Goal: Task Accomplishment & Management: Use online tool/utility

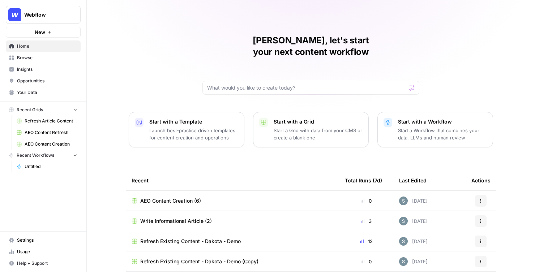
click at [34, 75] on link "Insights" at bounding box center [43, 70] width 75 height 12
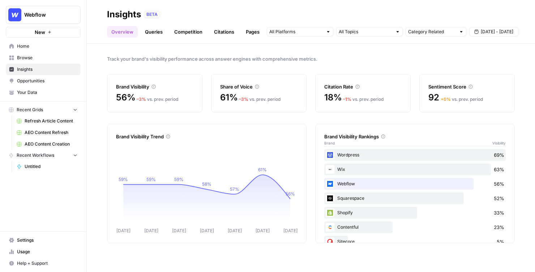
click at [40, 82] on span "Opportunities" at bounding box center [47, 81] width 60 height 7
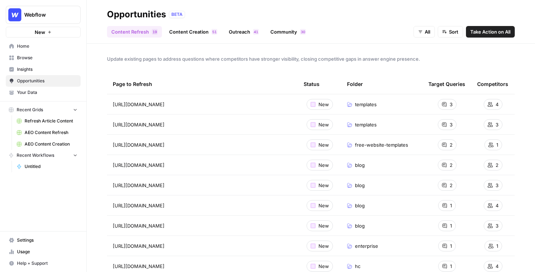
click at [66, 82] on span "Opportunities" at bounding box center [47, 81] width 60 height 7
click at [42, 62] on link "Browse" at bounding box center [43, 58] width 75 height 12
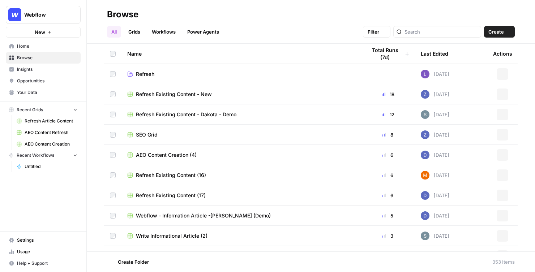
click at [41, 69] on span "Insights" at bounding box center [47, 69] width 60 height 7
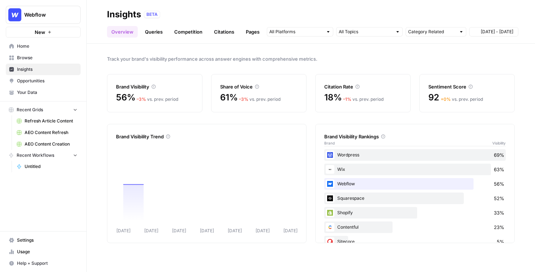
click at [44, 61] on span "Browse" at bounding box center [47, 58] width 60 height 7
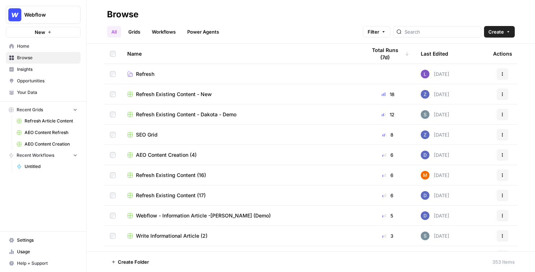
click at [39, 79] on span "Opportunities" at bounding box center [47, 81] width 60 height 7
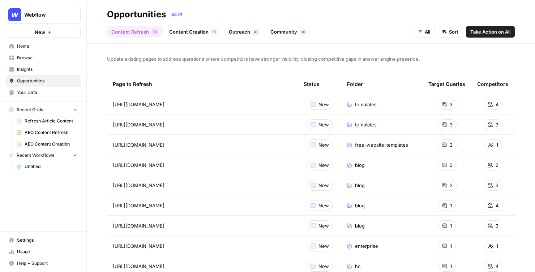
click at [46, 60] on span "Browse" at bounding box center [47, 58] width 60 height 7
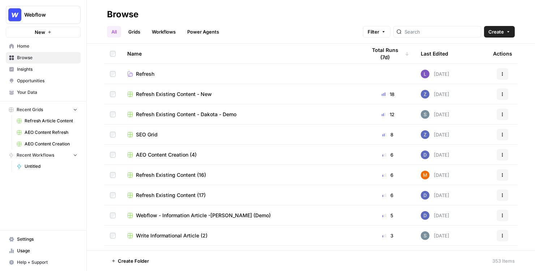
click at [36, 67] on span "Insights" at bounding box center [47, 69] width 60 height 7
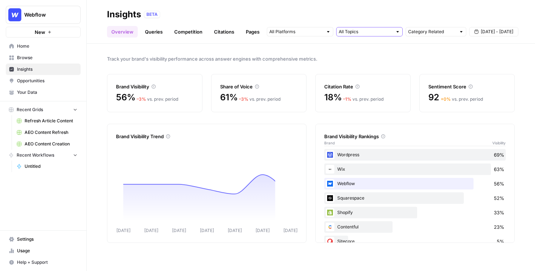
click at [375, 29] on input "text" at bounding box center [364, 31] width 53 height 7
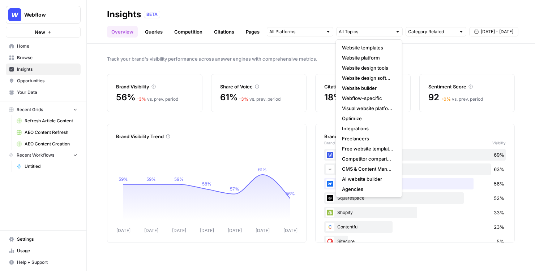
click at [435, 55] on span "Track your brand's visibility performance across answer engines with comprehens…" at bounding box center [310, 58] width 407 height 7
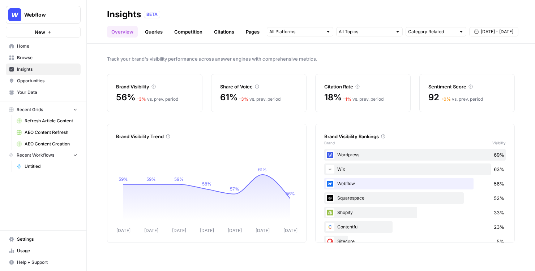
click at [36, 120] on span "Refresh Article Content" at bounding box center [51, 121] width 53 height 7
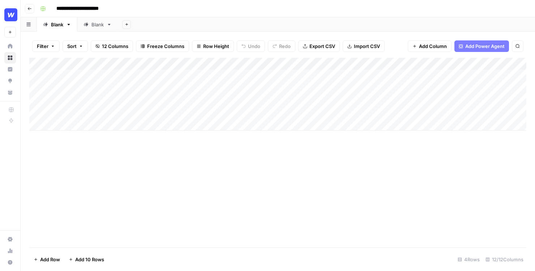
click at [180, 152] on div "Add Column" at bounding box center [277, 153] width 497 height 190
click at [238, 77] on div "Add Column" at bounding box center [277, 94] width 497 height 73
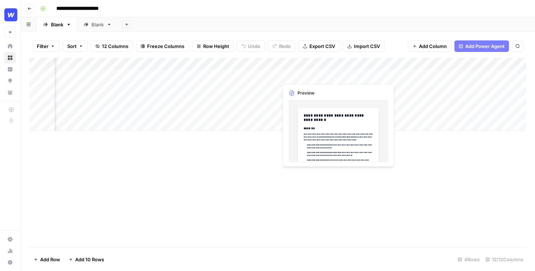
click at [310, 76] on div "Add Column" at bounding box center [277, 94] width 497 height 73
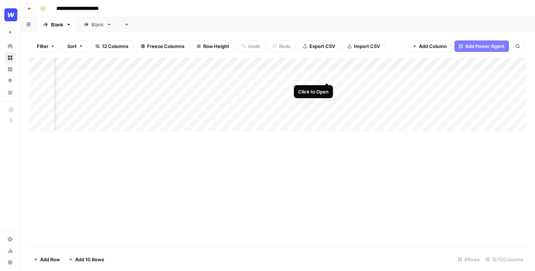
click at [325, 74] on div "Add Column" at bounding box center [277, 94] width 497 height 73
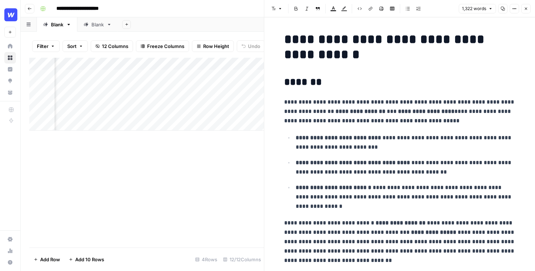
click at [205, 166] on div "Add Column" at bounding box center [146, 153] width 234 height 190
click at [522, 9] on button "Close" at bounding box center [525, 8] width 9 height 9
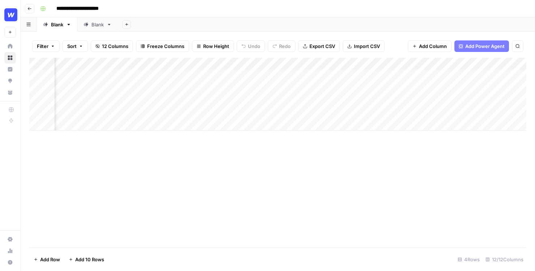
scroll to position [0, 297]
click at [187, 167] on div "Add Column" at bounding box center [277, 153] width 497 height 190
click at [30, 8] on icon "button" at bounding box center [30, 8] width 4 height 3
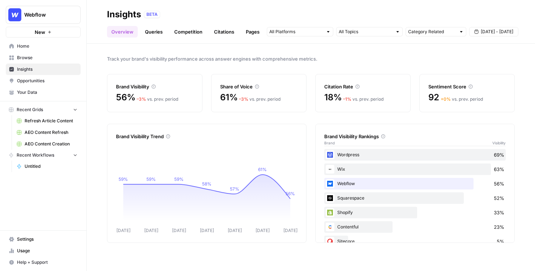
click at [307, 51] on div "Track your brand's visibility performance across answer engines with comprehens…" at bounding box center [311, 158] width 448 height 228
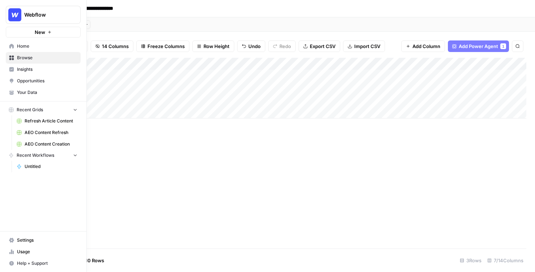
click at [24, 92] on span "Your Data" at bounding box center [47, 92] width 60 height 7
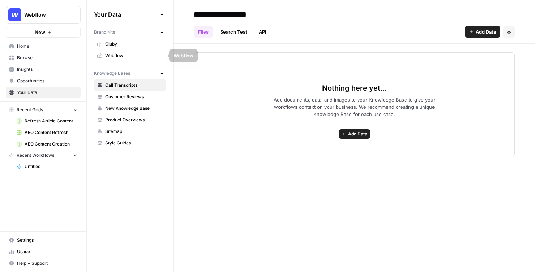
click at [134, 55] on span "Webflow" at bounding box center [133, 55] width 57 height 7
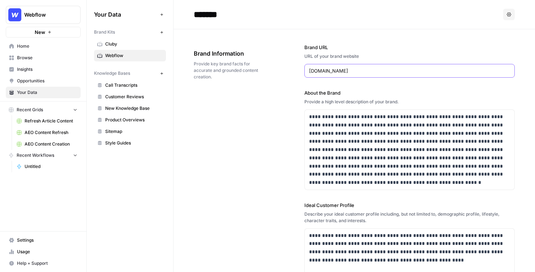
click at [374, 73] on input "webflow.com" at bounding box center [409, 70] width 201 height 7
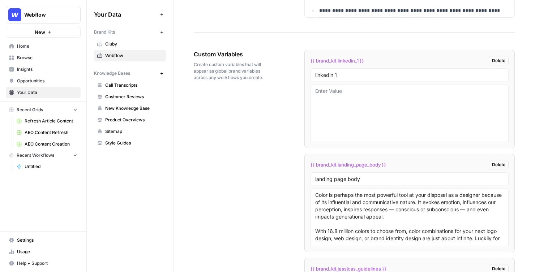
scroll to position [1168, 0]
click at [126, 129] on span "Sitemap" at bounding box center [133, 131] width 57 height 7
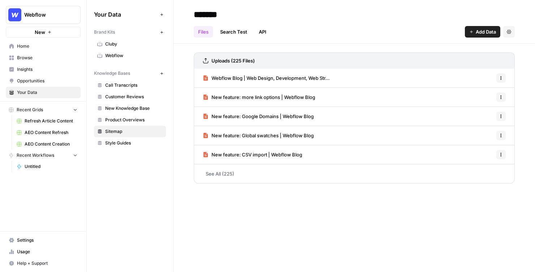
click at [59, 58] on span "Browse" at bounding box center [47, 58] width 60 height 7
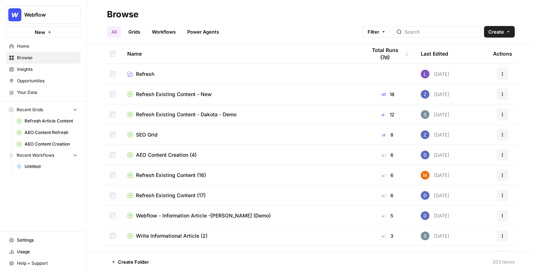
click at [144, 33] on link "Grids" at bounding box center [134, 32] width 21 height 12
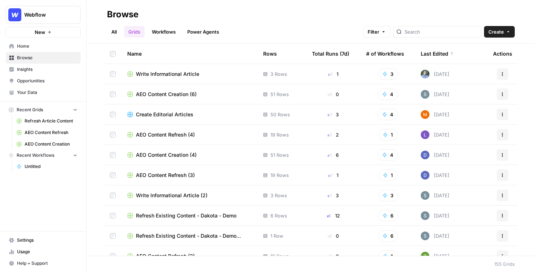
click at [172, 71] on span "Write Informational Article" at bounding box center [167, 73] width 63 height 7
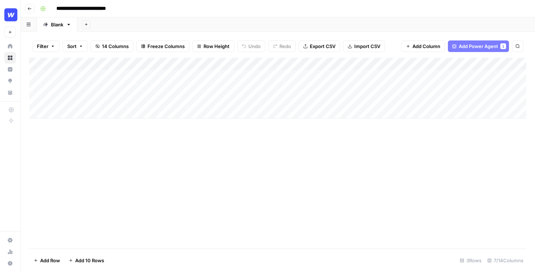
click at [373, 76] on div "Add Column" at bounding box center [277, 88] width 497 height 61
click at [243, 65] on div "Add Column" at bounding box center [277, 88] width 497 height 61
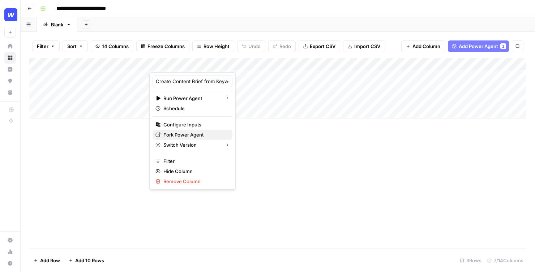
click at [186, 132] on span "Fork Power Agent" at bounding box center [194, 134] width 63 height 7
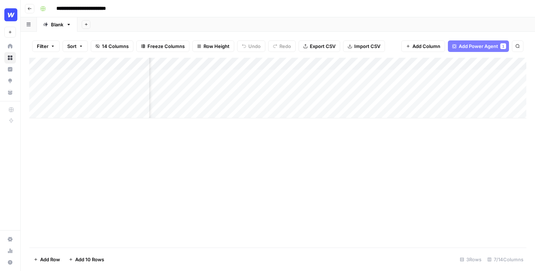
scroll to position [0, 126]
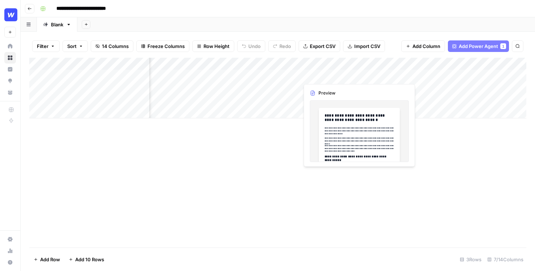
click at [324, 73] on div "Add Column" at bounding box center [277, 88] width 497 height 61
click at [328, 73] on div "Add Column" at bounding box center [277, 88] width 497 height 61
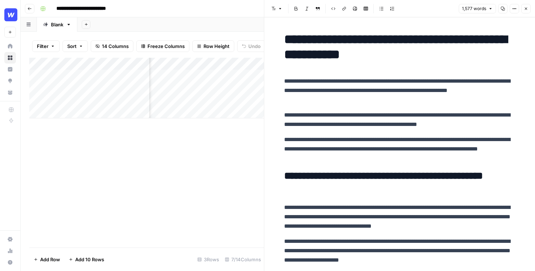
click at [354, 100] on p "**********" at bounding box center [399, 91] width 231 height 28
drag, startPoint x: 363, startPoint y: 101, endPoint x: 338, endPoint y: 87, distance: 28.5
click at [338, 87] on p "**********" at bounding box center [399, 91] width 231 height 28
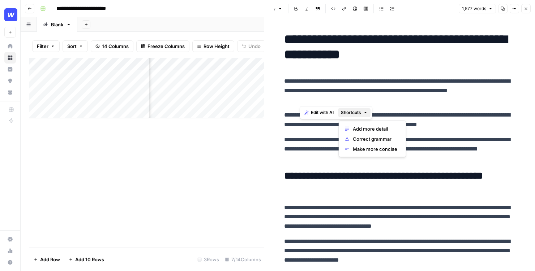
click at [358, 113] on span "Shortcuts" at bounding box center [351, 112] width 20 height 7
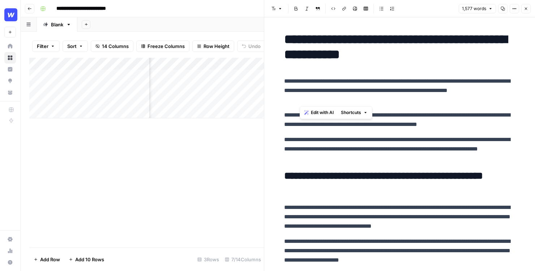
click at [410, 89] on p "**********" at bounding box center [399, 91] width 231 height 28
click at [340, 111] on p "**********" at bounding box center [399, 120] width 231 height 19
click at [340, 98] on p "**********" at bounding box center [399, 91] width 231 height 28
click at [527, 9] on span "Close" at bounding box center [527, 9] width 0 height 0
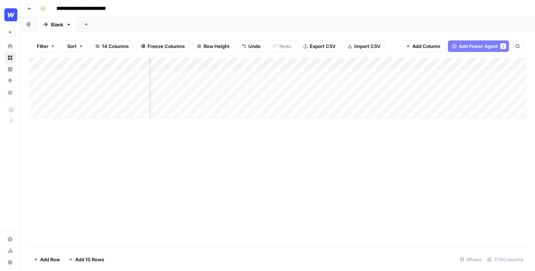
scroll to position [0, 172]
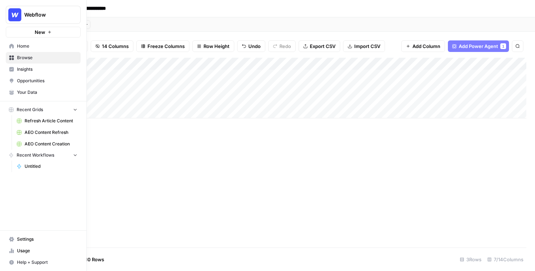
click at [17, 46] on span "Home" at bounding box center [47, 46] width 60 height 7
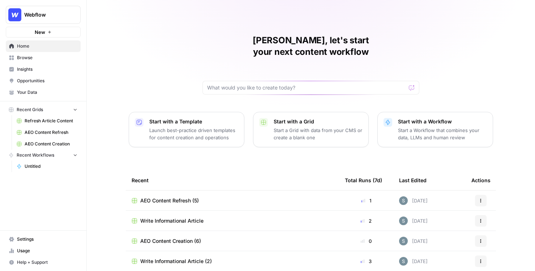
click at [44, 57] on span "Browse" at bounding box center [47, 58] width 60 height 7
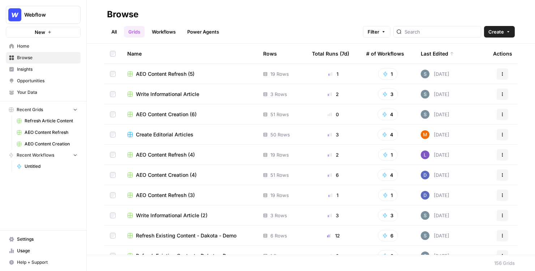
click at [176, 133] on span "Create Editorial Articles" at bounding box center [164, 134] width 57 height 7
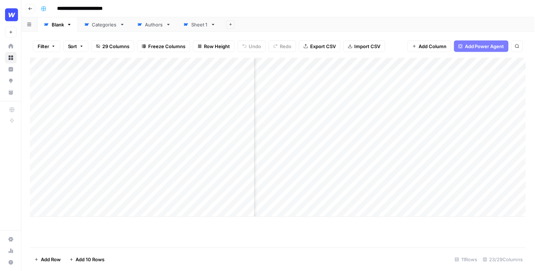
scroll to position [0, 442]
click at [34, 9] on button "Go back" at bounding box center [29, 8] width 9 height 9
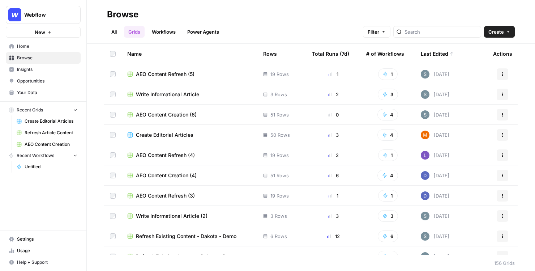
click at [173, 94] on span "Write Informational Article" at bounding box center [167, 94] width 63 height 7
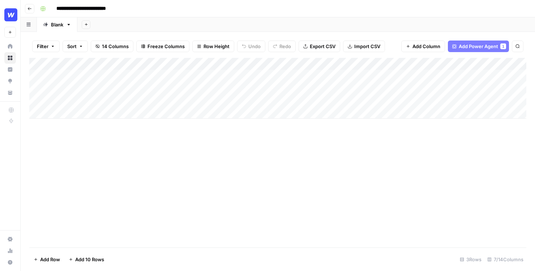
click at [204, 88] on div "Add Column" at bounding box center [277, 88] width 497 height 61
click at [406, 65] on div "Add Column" at bounding box center [277, 88] width 497 height 61
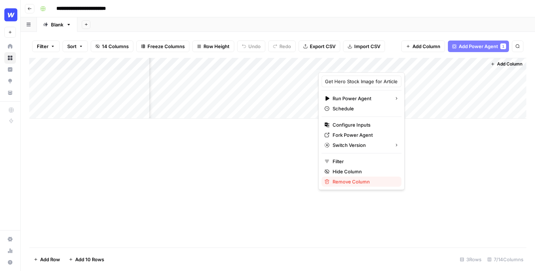
click at [341, 180] on span "Remove Column" at bounding box center [363, 181] width 63 height 7
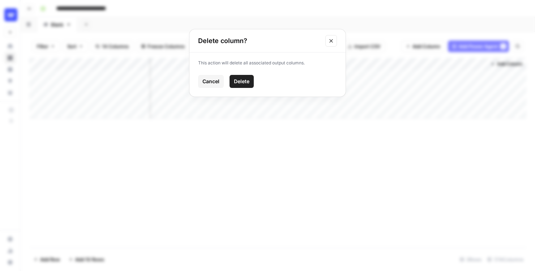
click at [248, 85] on button "Delete" at bounding box center [241, 81] width 24 height 13
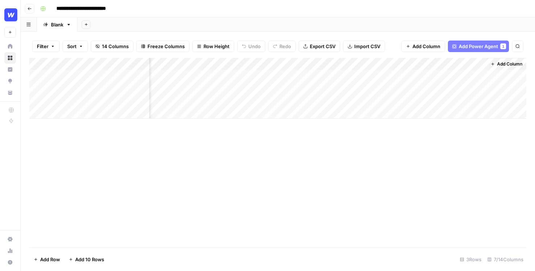
scroll to position [0, 4]
click at [430, 51] on button "Add Column" at bounding box center [423, 46] width 44 height 12
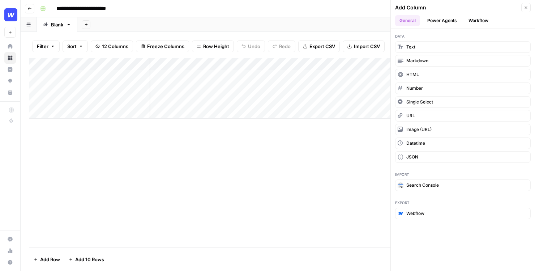
click at [439, 22] on button "Power Agents" at bounding box center [442, 20] width 38 height 11
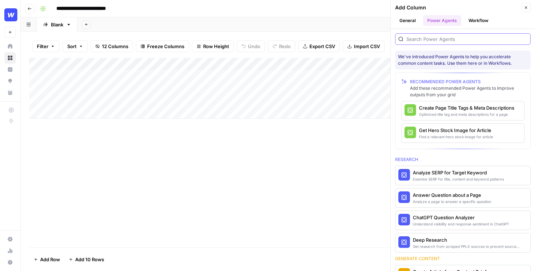
click at [438, 39] on input "search" at bounding box center [466, 38] width 121 height 7
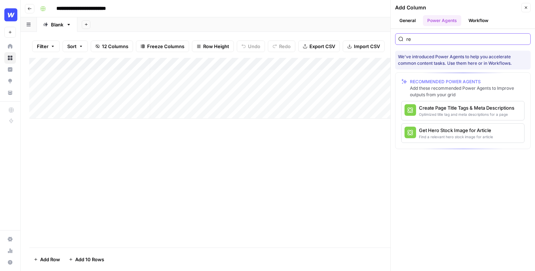
type input "r"
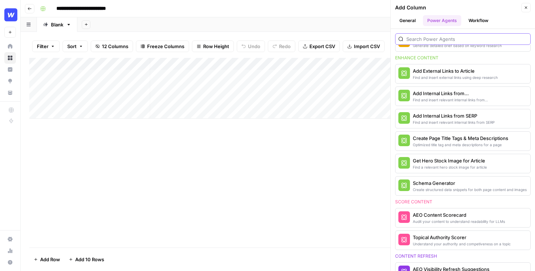
scroll to position [260, 0]
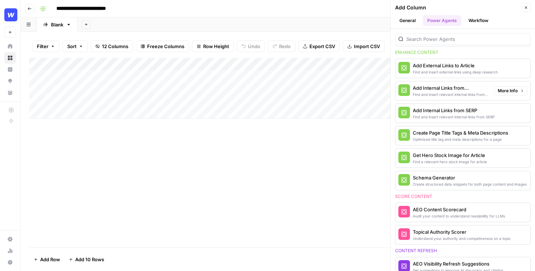
click at [438, 90] on div "Add Internal Links from Knowledge Base" at bounding box center [450, 87] width 76 height 7
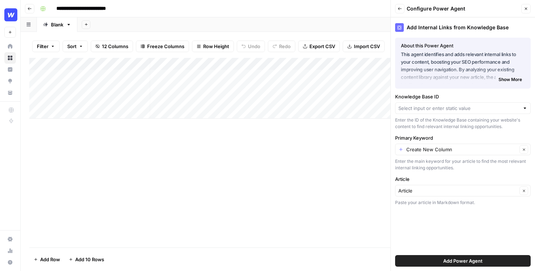
click at [440, 112] on div at bounding box center [462, 108] width 135 height 12
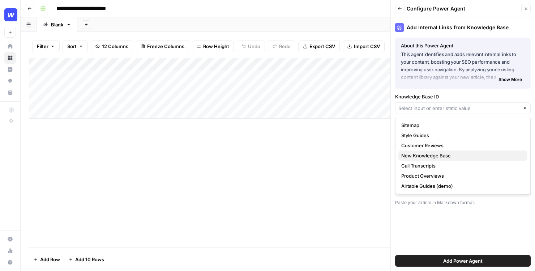
click at [437, 156] on span "New Knowledge Base" at bounding box center [461, 155] width 120 height 7
type input "New Knowledge Base"
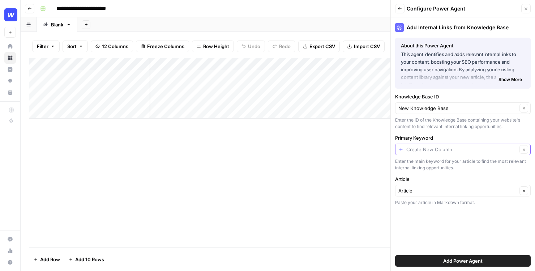
click at [454, 151] on input "Primary Keyword" at bounding box center [461, 149] width 111 height 7
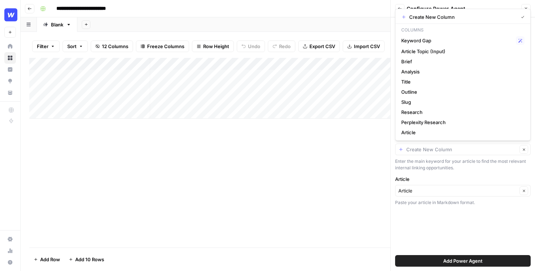
type input "Create New Column"
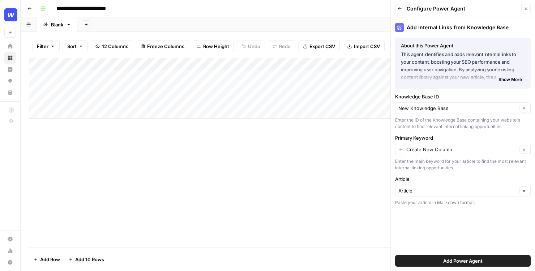
click at [444, 178] on label "Article" at bounding box center [462, 178] width 135 height 7
click at [444, 187] on input "Article" at bounding box center [457, 190] width 119 height 7
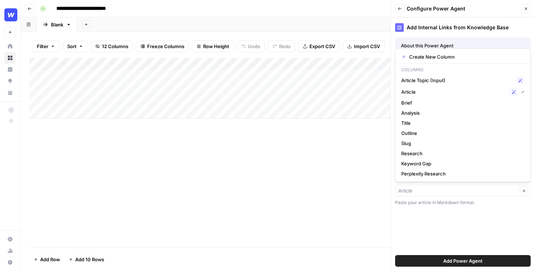
type input "Article"
click at [448, 233] on div "Add Internal Links from Knowledge Base About this Power Agent This agent identi…" at bounding box center [462, 143] width 144 height 253
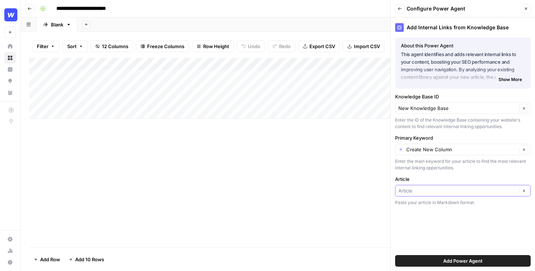
click at [460, 193] on input "Article" at bounding box center [457, 190] width 119 height 7
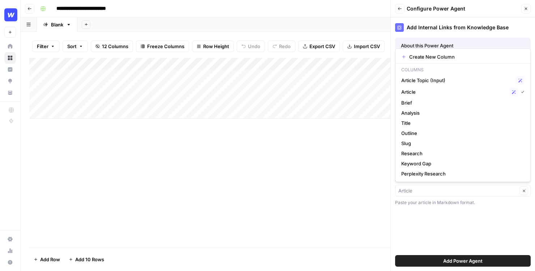
type input "Article"
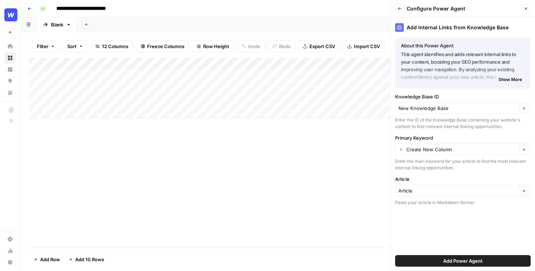
click at [458, 224] on div "Add Internal Links from Knowledge Base About this Power Agent This agent identi…" at bounding box center [462, 143] width 144 height 253
click at [456, 255] on button "Add Power Agent" at bounding box center [462, 261] width 135 height 12
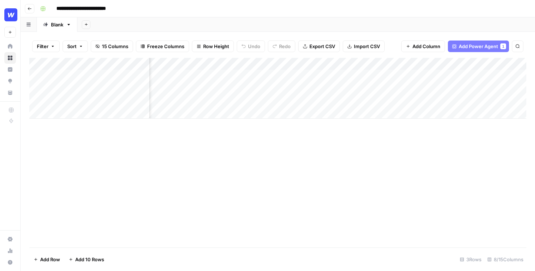
scroll to position [0, 247]
click at [341, 64] on div "Add Column" at bounding box center [277, 88] width 497 height 61
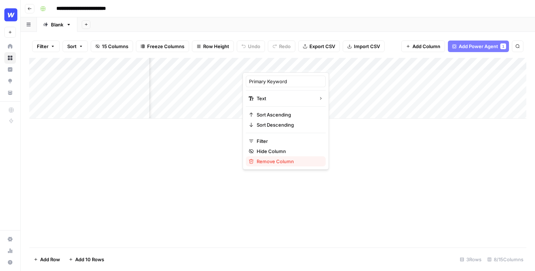
click at [281, 158] on span "Remove Column" at bounding box center [287, 160] width 63 height 7
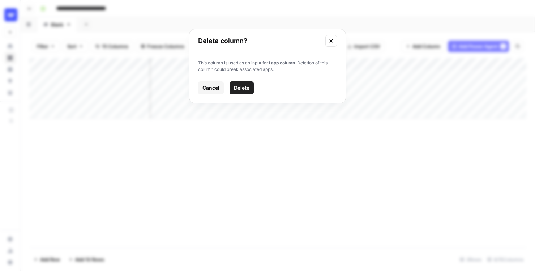
click at [247, 87] on span "Delete" at bounding box center [242, 87] width 16 height 7
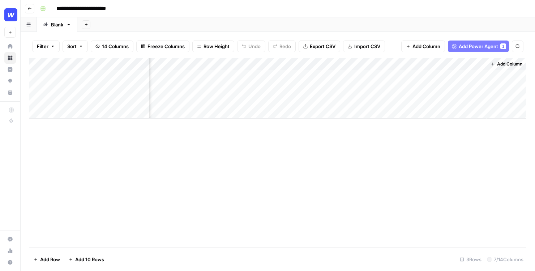
scroll to position [0, 194]
click at [406, 62] on div "Add Column" at bounding box center [277, 88] width 497 height 61
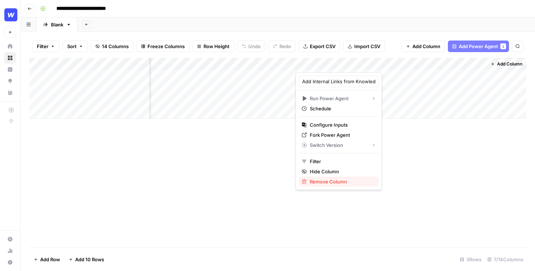
click at [333, 180] on span "Remove Column" at bounding box center [341, 181] width 63 height 7
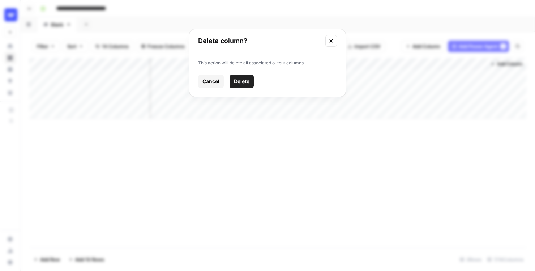
click at [243, 80] on span "Delete" at bounding box center [242, 81] width 16 height 7
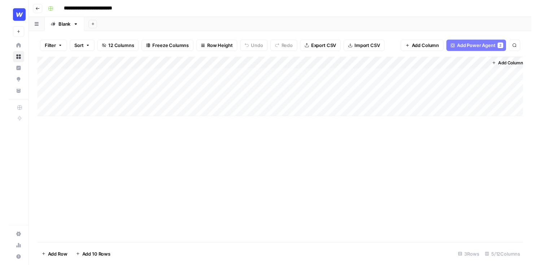
scroll to position [0, 4]
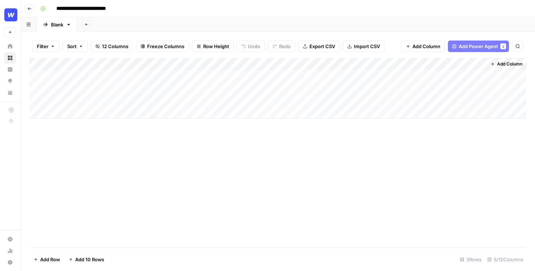
click at [509, 64] on span "Add Column" at bounding box center [509, 64] width 25 height 7
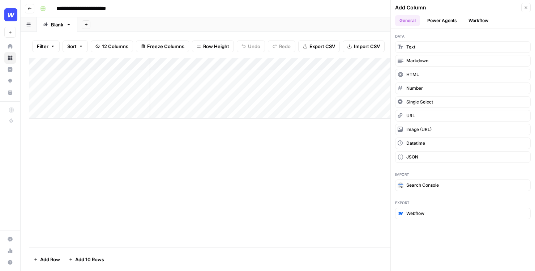
click at [523, 10] on button "Close" at bounding box center [525, 7] width 9 height 9
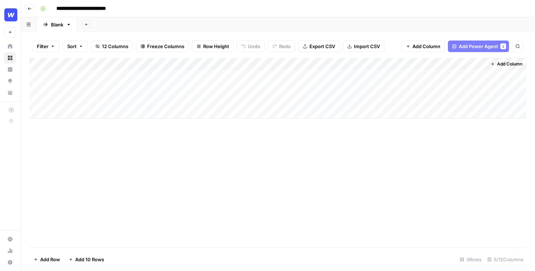
click at [34, 10] on header "**********" at bounding box center [278, 8] width 514 height 17
click at [28, 10] on icon "button" at bounding box center [29, 9] width 4 height 4
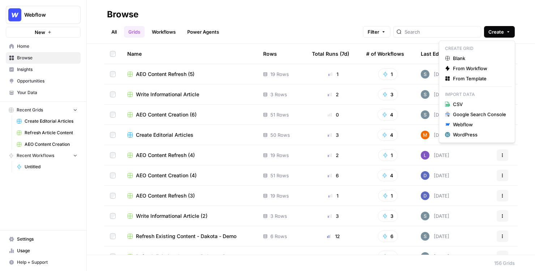
click at [501, 37] on button "Create" at bounding box center [499, 32] width 31 height 12
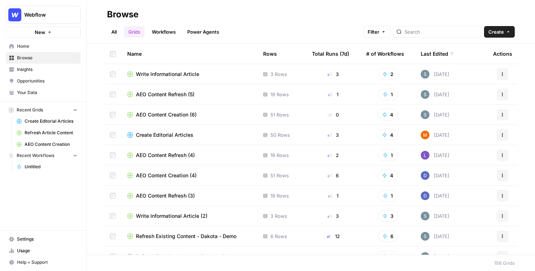
click at [55, 33] on button "New" at bounding box center [43, 32] width 75 height 11
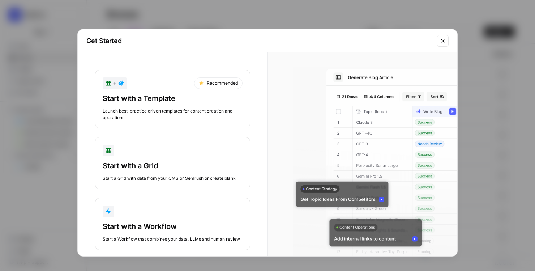
click at [145, 110] on div "Launch best-practice driven templates for content creation and operations" at bounding box center [173, 114] width 140 height 13
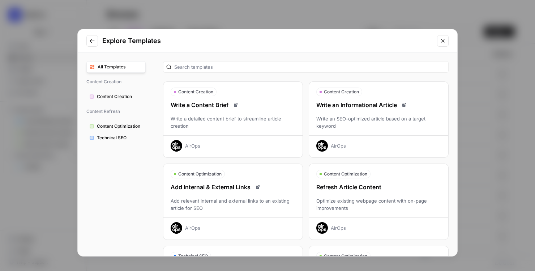
click at [381, 129] on div "Write an SEO-optimized article based on a target keyword" at bounding box center [378, 122] width 139 height 14
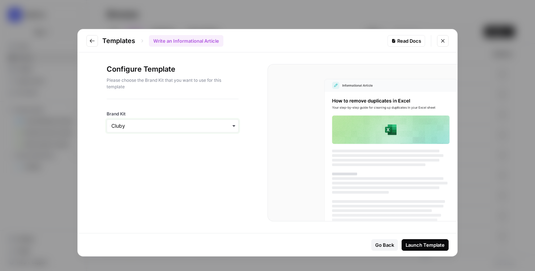
click at [178, 125] on input "Brand Kit" at bounding box center [172, 125] width 122 height 7
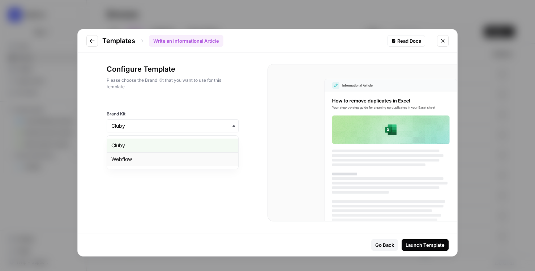
click at [165, 162] on div "Webflow" at bounding box center [172, 159] width 131 height 14
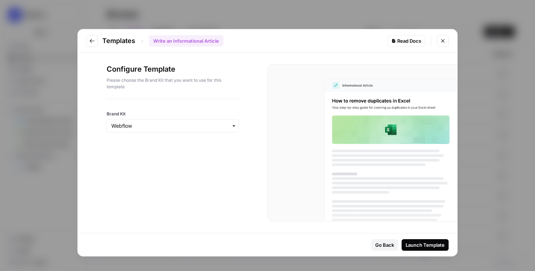
click at [427, 245] on div "Launch Template" at bounding box center [424, 244] width 39 height 7
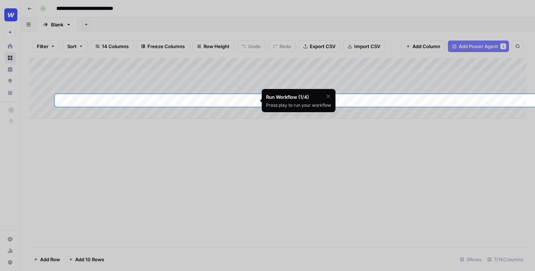
click at [328, 97] on icon "button" at bounding box center [327, 95] width 3 height 3
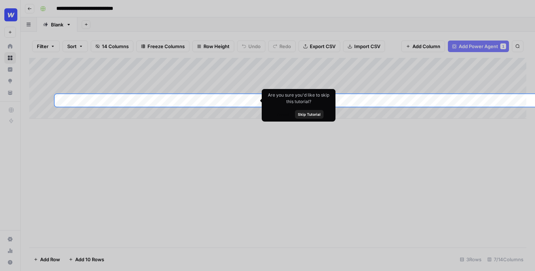
click at [308, 114] on span "Skip Tutorial" at bounding box center [309, 114] width 23 height 6
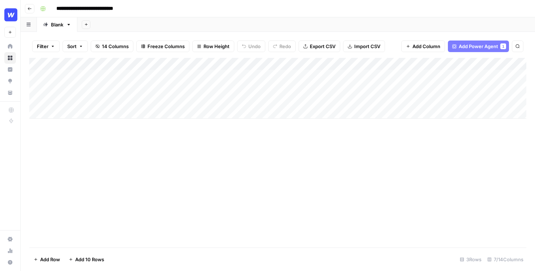
click at [203, 74] on div "Add Column" at bounding box center [277, 88] width 497 height 61
click at [204, 87] on div "Add Column" at bounding box center [277, 88] width 497 height 61
click at [251, 87] on div "Add Column" at bounding box center [277, 88] width 497 height 61
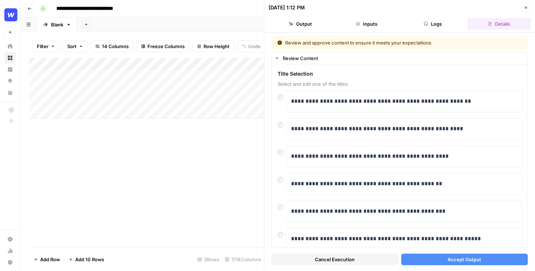
click at [475, 260] on span "Accept Output" at bounding box center [464, 258] width 34 height 7
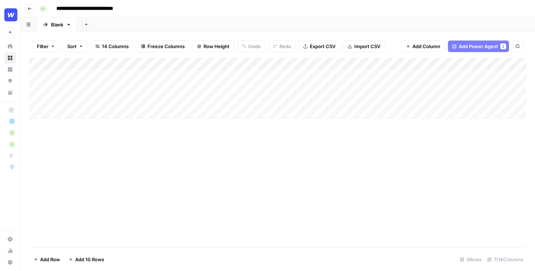
click at [345, 163] on div "Add Column" at bounding box center [277, 152] width 497 height 189
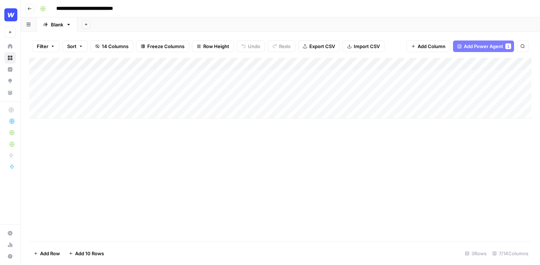
click at [359, 86] on div "Add Column" at bounding box center [280, 88] width 502 height 61
click at [371, 87] on div "Add Column" at bounding box center [280, 88] width 502 height 61
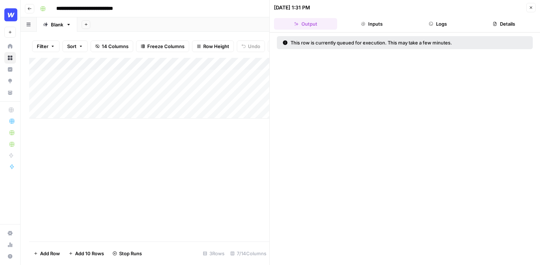
click at [534, 8] on button "Close" at bounding box center [531, 7] width 9 height 9
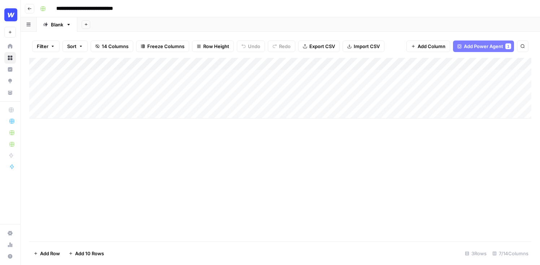
click at [242, 66] on div "Add Column" at bounding box center [280, 88] width 502 height 61
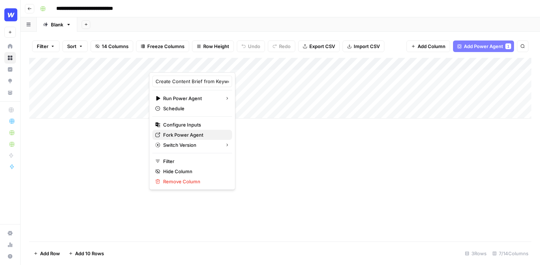
click at [185, 133] on span "Fork Power Agent" at bounding box center [194, 134] width 63 height 7
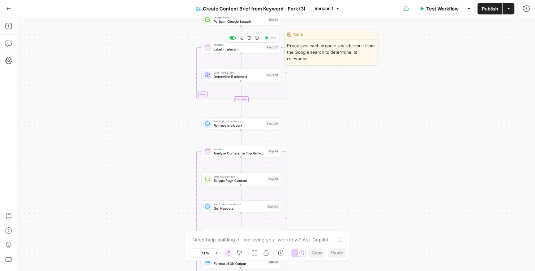
click at [255, 51] on span "Label if relevant" at bounding box center [238, 49] width 50 height 5
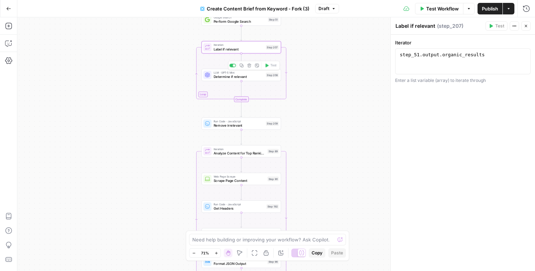
click at [241, 80] on div "LLM · GPT-5 Mini Determine if relevant Step 208 Copy step Delete step Add Note …" at bounding box center [240, 75] width 79 height 12
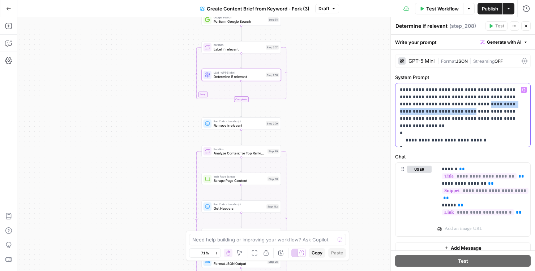
drag, startPoint x: 425, startPoint y: 105, endPoint x: 513, endPoint y: 106, distance: 88.1
click at [513, 106] on p "**********" at bounding box center [462, 115] width 126 height 58
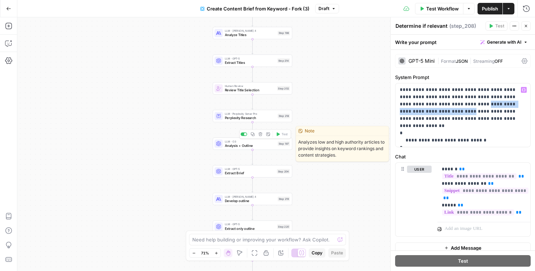
click at [246, 144] on span "Analysis + Outline" at bounding box center [250, 145] width 51 height 5
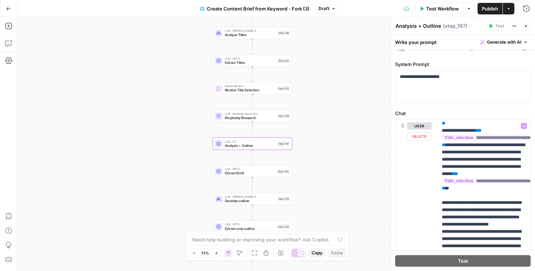
scroll to position [1093, 0]
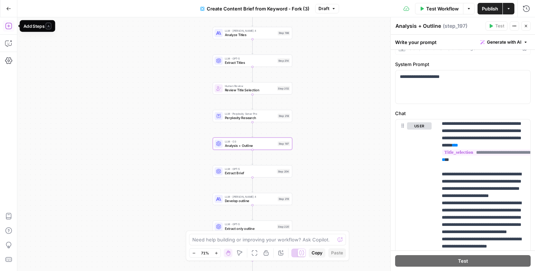
click at [10, 25] on icon "button" at bounding box center [8, 25] width 7 height 7
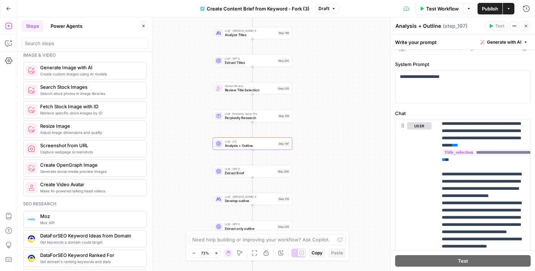
scroll to position [494, 0]
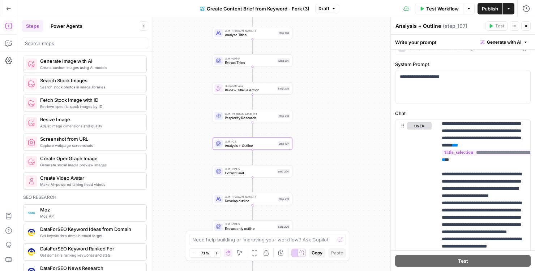
click at [70, 24] on button "Power Agents" at bounding box center [66, 26] width 40 height 12
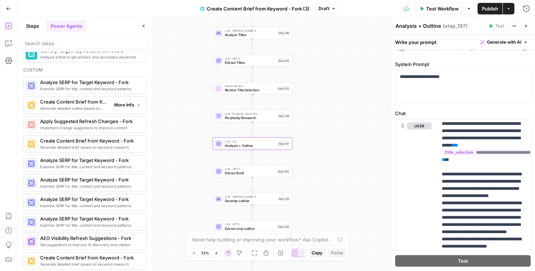
scroll to position [526, 0]
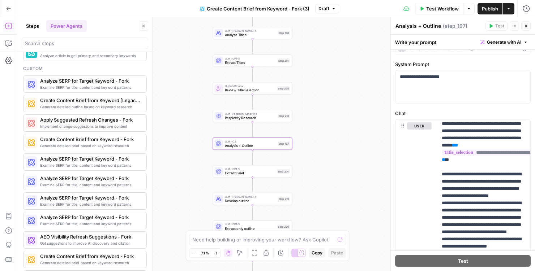
click at [10, 6] on icon "button" at bounding box center [8, 8] width 5 height 5
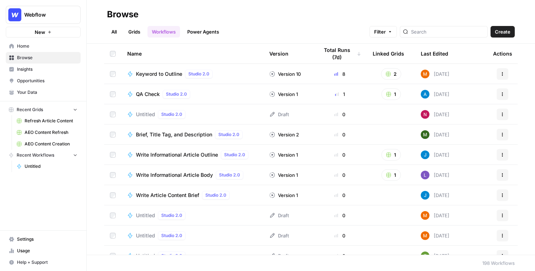
click at [34, 77] on link "Opportunities" at bounding box center [43, 81] width 75 height 12
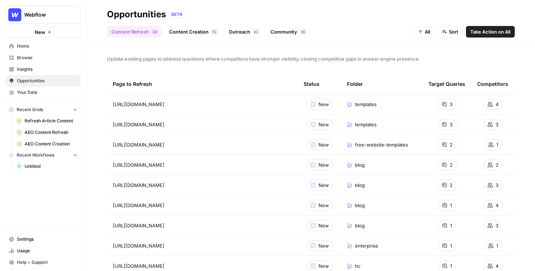
click at [42, 68] on span "Insights" at bounding box center [47, 69] width 60 height 7
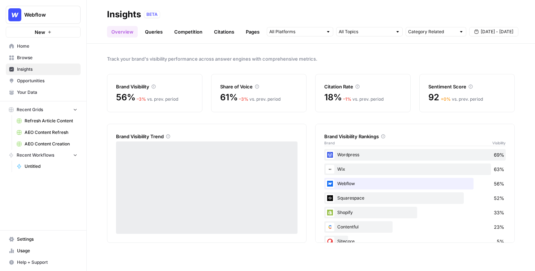
click at [41, 79] on span "Opportunities" at bounding box center [47, 81] width 60 height 7
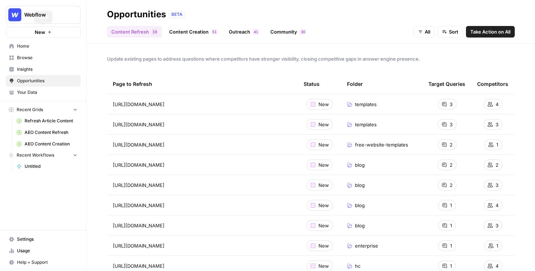
click at [34, 45] on span "Home" at bounding box center [47, 46] width 60 height 7
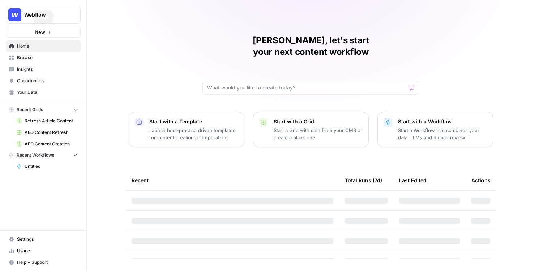
click at [32, 63] on link "Browse" at bounding box center [43, 58] width 75 height 12
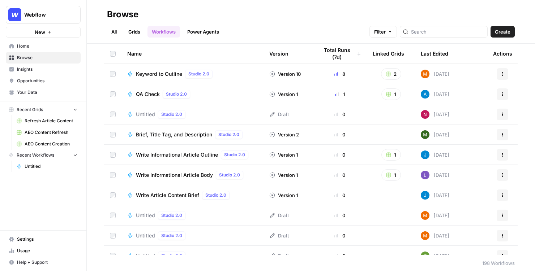
click at [33, 69] on span "Insights" at bounding box center [47, 69] width 60 height 7
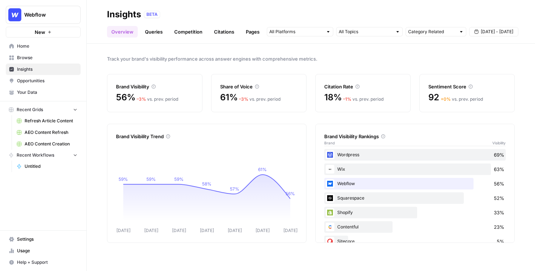
click at [153, 30] on link "Queries" at bounding box center [153, 32] width 26 height 12
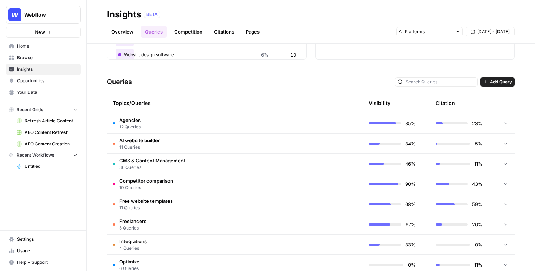
scroll to position [121, 0]
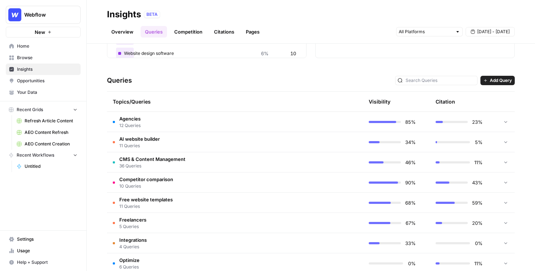
click at [228, 123] on td "Agencies 12 Queries" at bounding box center [200, 122] width 187 height 20
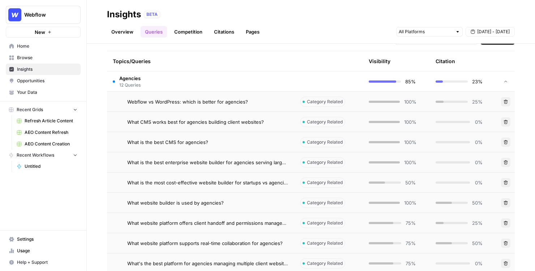
scroll to position [161, 0]
click at [257, 107] on td "Webflow vs WordPress: which is better for agencies?" at bounding box center [200, 101] width 187 height 20
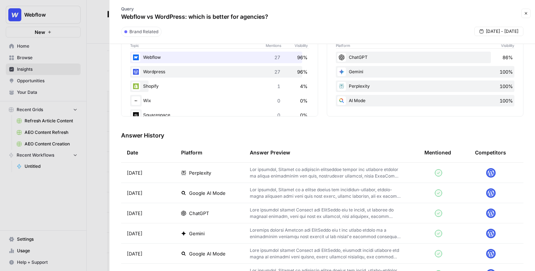
scroll to position [139, 0]
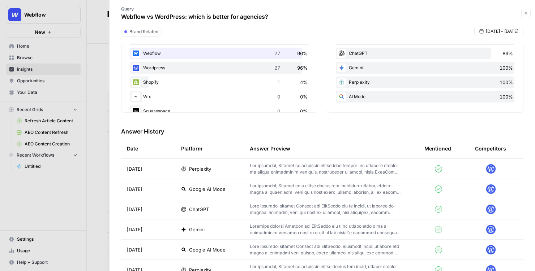
click at [270, 165] on p at bounding box center [325, 169] width 151 height 13
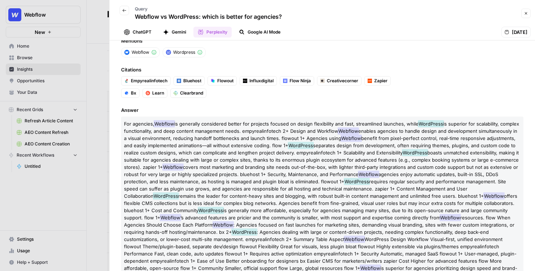
scroll to position [67, 0]
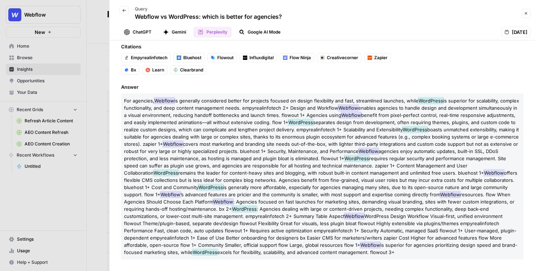
click at [125, 9] on icon "button" at bounding box center [124, 10] width 4 height 4
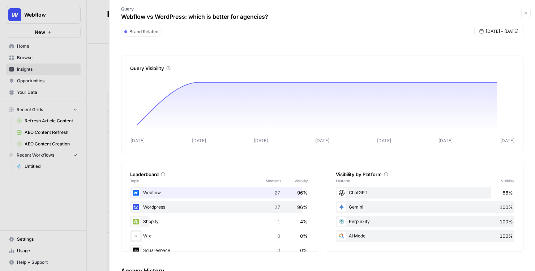
click at [99, 17] on div at bounding box center [267, 135] width 535 height 271
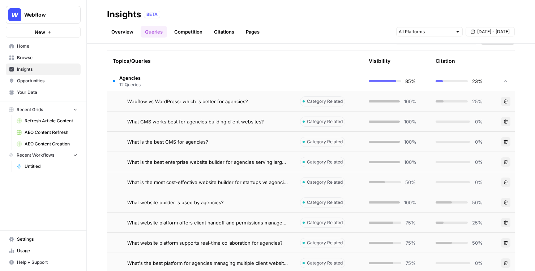
click at [189, 31] on link "Competition" at bounding box center [188, 32] width 37 height 12
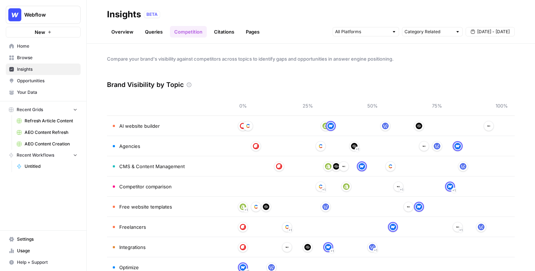
click at [36, 75] on link "Opportunities" at bounding box center [43, 81] width 75 height 12
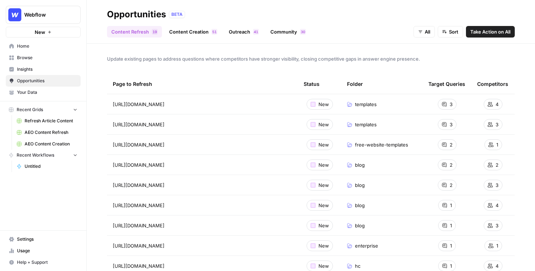
click at [501, 32] on span "Take Action on All" at bounding box center [490, 31] width 40 height 7
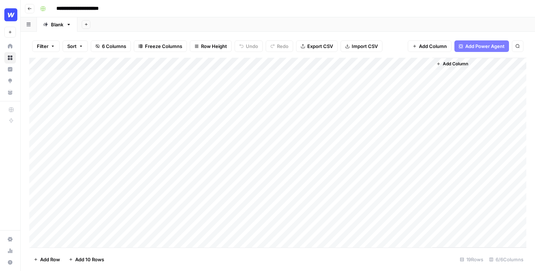
click at [270, 74] on div "Add Column" at bounding box center [277, 153] width 497 height 190
click at [287, 64] on div "Add Column" at bounding box center [277, 153] width 497 height 190
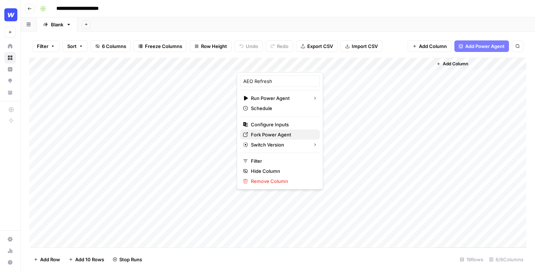
click at [264, 137] on span "Fork Power Agent" at bounding box center [282, 134] width 63 height 7
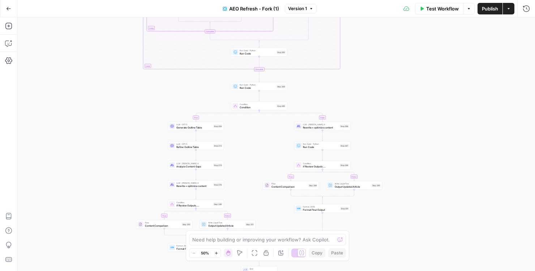
drag, startPoint x: 416, startPoint y: 64, endPoint x: 414, endPoint y: 149, distance: 84.9
click at [414, 149] on div "true false true false true false true false true false Workflow Set Inputs Inpu…" at bounding box center [275, 144] width 517 height 254
click at [10, 8] on icon "button" at bounding box center [9, 8] width 4 height 3
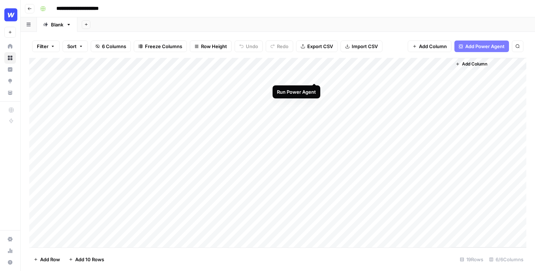
click at [315, 74] on div "Add Column" at bounding box center [277, 152] width 497 height 189
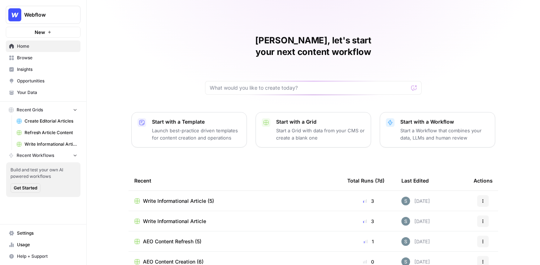
click at [35, 95] on span "Your Data" at bounding box center [47, 92] width 60 height 7
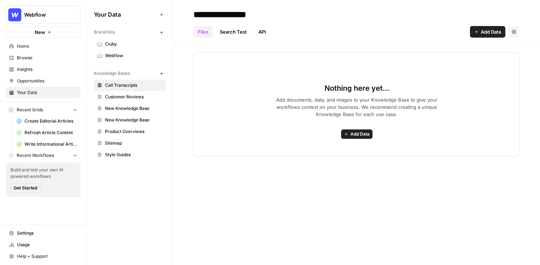
click at [134, 56] on span "Webflow" at bounding box center [133, 55] width 57 height 7
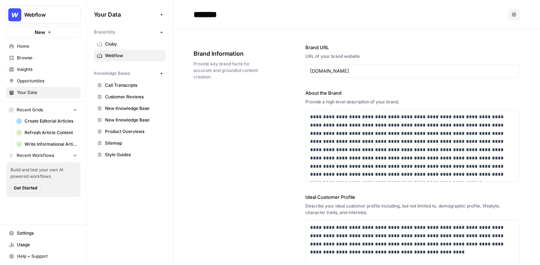
click at [128, 52] on span "Webflow" at bounding box center [133, 55] width 57 height 7
click at [56, 43] on span "Home" at bounding box center [47, 46] width 60 height 7
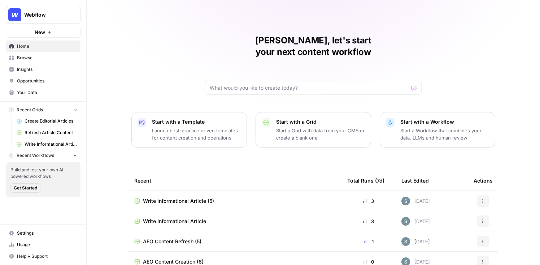
click at [29, 96] on link "Your Data" at bounding box center [43, 93] width 75 height 12
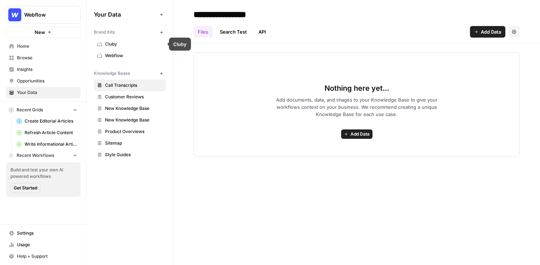
click at [115, 51] on link "Webflow" at bounding box center [130, 56] width 72 height 12
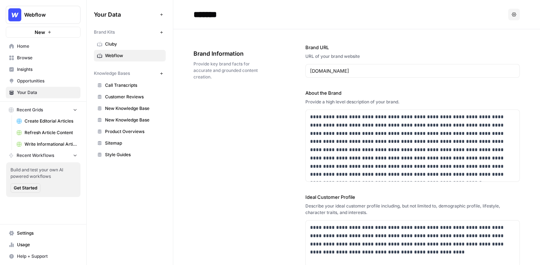
click at [236, 201] on div "**********" at bounding box center [357, 234] width 327 height 411
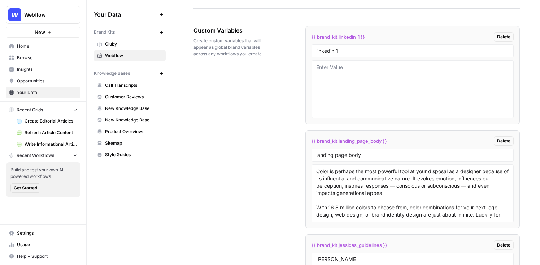
scroll to position [1194, 0]
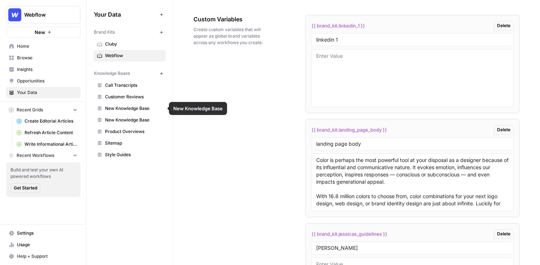
click at [122, 109] on span "New Knowledge Base" at bounding box center [133, 108] width 57 height 7
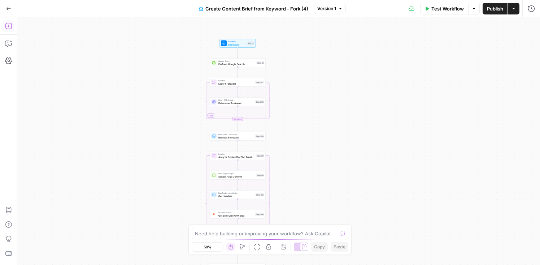
click at [9, 22] on icon "button" at bounding box center [8, 25] width 7 height 7
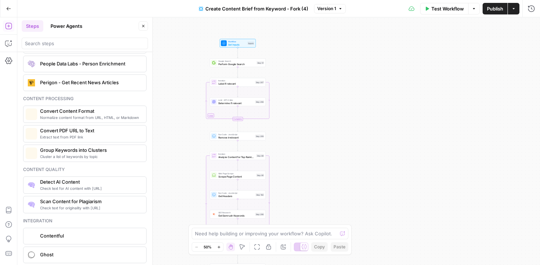
scroll to position [1207, 0]
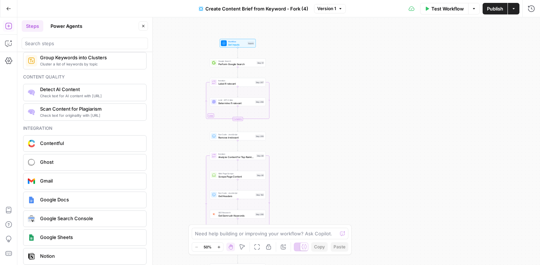
click at [364, 103] on div "Workflow Set Inputs Inputs Google Search Perform Google Search Step 51 Loop Ite…" at bounding box center [278, 140] width 523 height 247
click at [143, 25] on icon "button" at bounding box center [143, 26] width 4 height 4
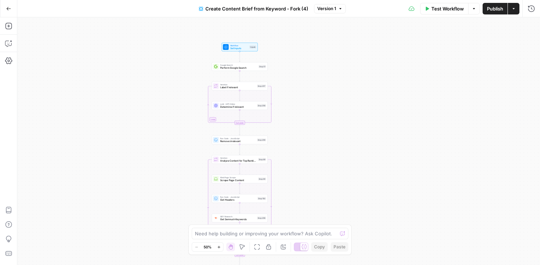
click at [13, 8] on button "Go Back" at bounding box center [8, 8] width 13 height 13
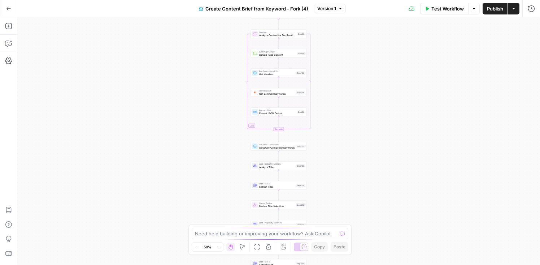
click at [474, 12] on button "Options" at bounding box center [474, 9] width 12 height 12
click at [518, 8] on button "Actions" at bounding box center [514, 9] width 12 height 12
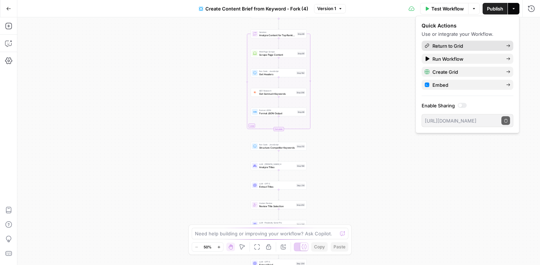
click at [475, 48] on span "Return to Grid" at bounding box center [467, 45] width 68 height 7
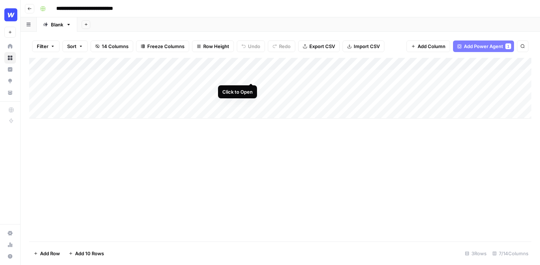
click at [252, 74] on div "Add Column" at bounding box center [280, 88] width 502 height 61
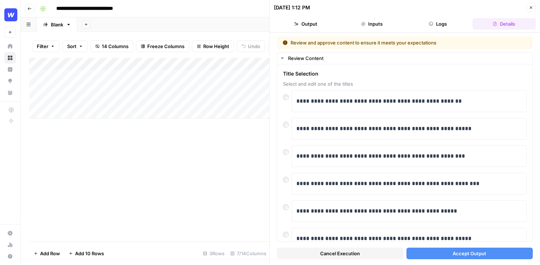
click at [464, 257] on button "Accept Output" at bounding box center [470, 253] width 127 height 12
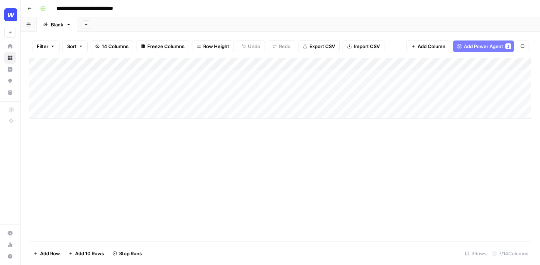
click at [351, 73] on div "Add Column" at bounding box center [280, 88] width 502 height 61
click at [327, 169] on div "Add Column" at bounding box center [280, 149] width 502 height 183
click at [368, 77] on div "Add Column" at bounding box center [280, 88] width 502 height 61
click at [322, 156] on div "Add Column" at bounding box center [280, 149] width 502 height 183
click at [270, 179] on div "Add Column" at bounding box center [280, 149] width 502 height 183
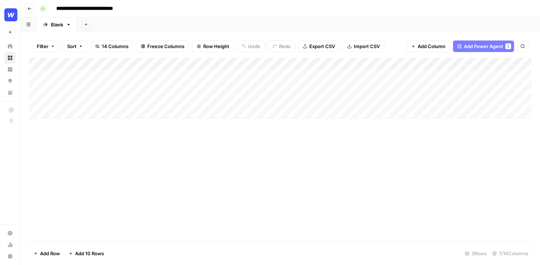
click at [204, 99] on div "Add Column" at bounding box center [280, 88] width 502 height 61
click at [242, 62] on div "Add Column" at bounding box center [280, 88] width 502 height 61
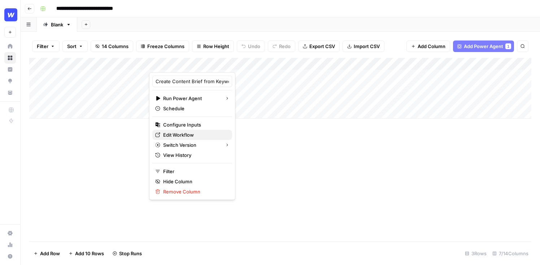
click at [178, 134] on span "Edit Workflow" at bounding box center [194, 134] width 63 height 7
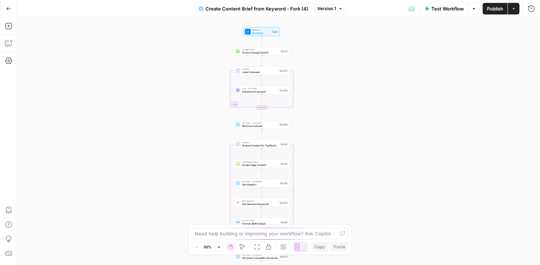
drag, startPoint x: 364, startPoint y: 85, endPoint x: 347, endPoint y: 195, distance: 111.1
click at [347, 195] on div "Workflow Set Inputs Inputs Google Search Perform Google Search Step 51 Loop Ite…" at bounding box center [278, 140] width 523 height 247
click at [13, 25] on button "Add Steps" at bounding box center [9, 26] width 12 height 12
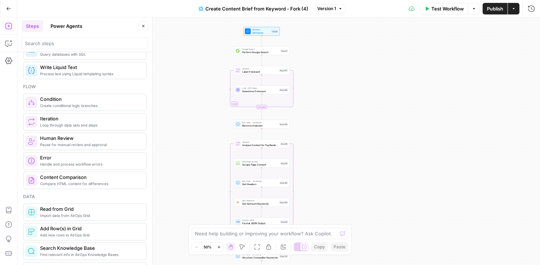
scroll to position [191, 0]
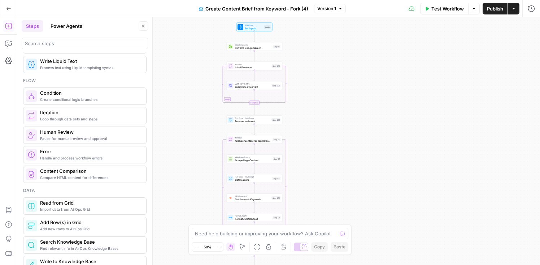
click at [251, 87] on span "Determine if relevant" at bounding box center [252, 87] width 35 height 4
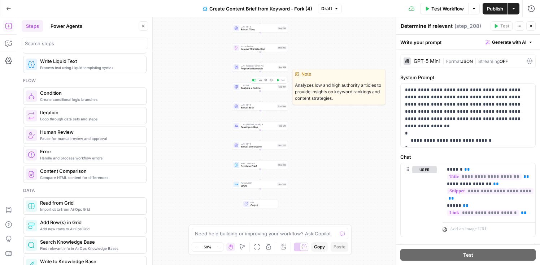
click at [258, 87] on span "Analysis + Outline" at bounding box center [259, 88] width 36 height 4
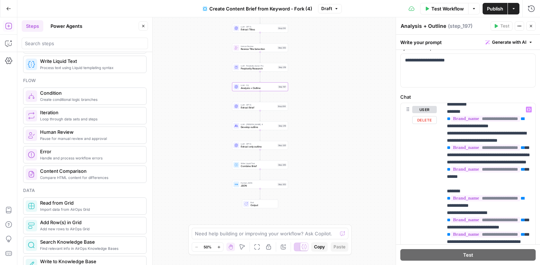
scroll to position [1644, 0]
click at [511, 8] on button "Actions" at bounding box center [514, 9] width 12 height 12
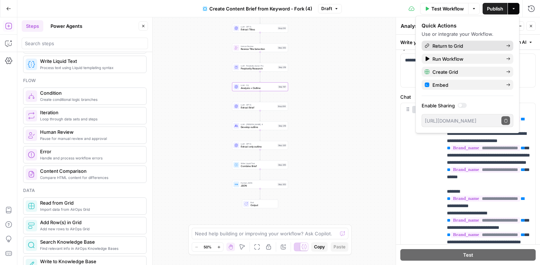
click at [456, 44] on span "Return to Grid" at bounding box center [467, 45] width 68 height 7
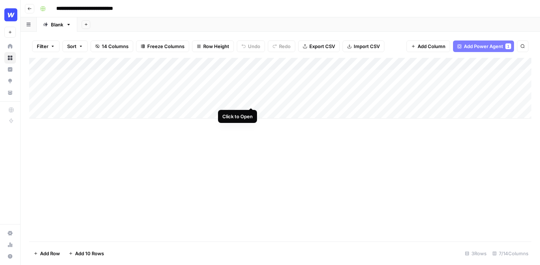
click at [251, 99] on div "Add Column" at bounding box center [280, 88] width 502 height 61
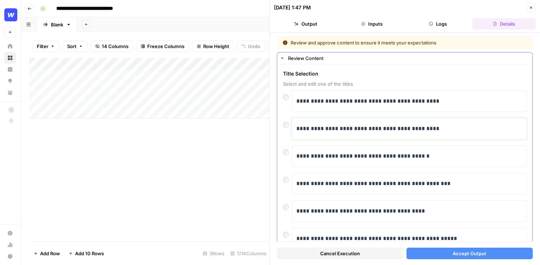
click at [375, 129] on p "**********" at bounding box center [410, 128] width 226 height 9
click at [527, 7] on button "Close" at bounding box center [531, 7] width 9 height 9
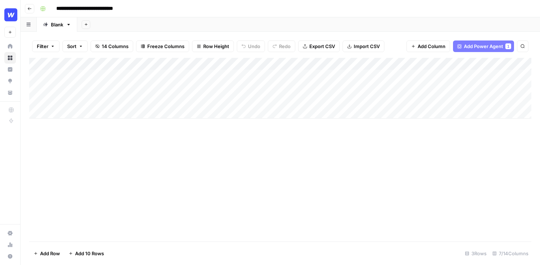
click at [298, 86] on div "Add Column" at bounding box center [280, 88] width 502 height 61
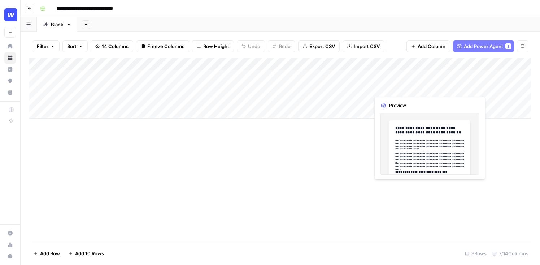
click at [444, 87] on div "Add Column" at bounding box center [280, 88] width 502 height 61
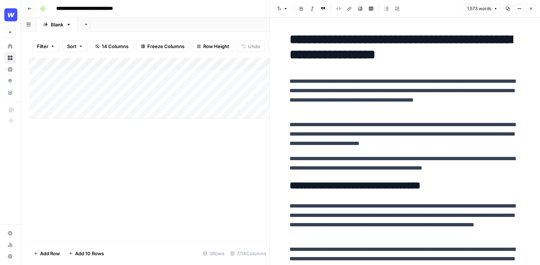
click at [357, 109] on p "**********" at bounding box center [405, 96] width 231 height 38
drag, startPoint x: 354, startPoint y: 109, endPoint x: 312, endPoint y: 102, distance: 41.8
click at [312, 102] on p "**********" at bounding box center [405, 96] width 231 height 38
click at [437, 112] on p "**********" at bounding box center [405, 96] width 231 height 38
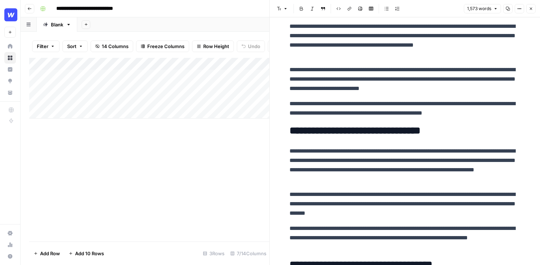
scroll to position [57, 0]
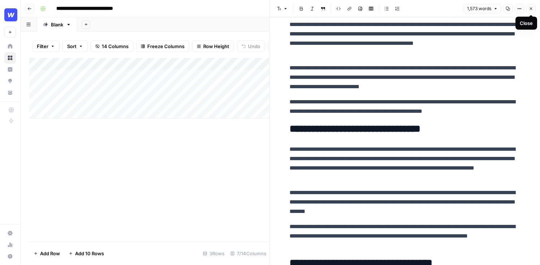
click at [529, 10] on icon "button" at bounding box center [531, 9] width 4 height 4
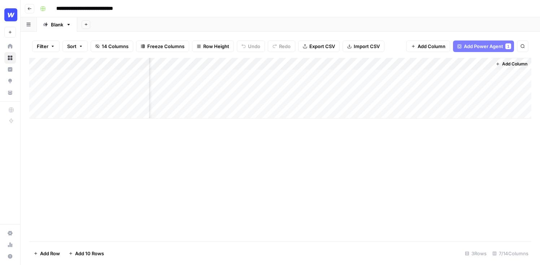
scroll to position [0, 157]
click at [424, 44] on span "Add Column" at bounding box center [432, 46] width 28 height 7
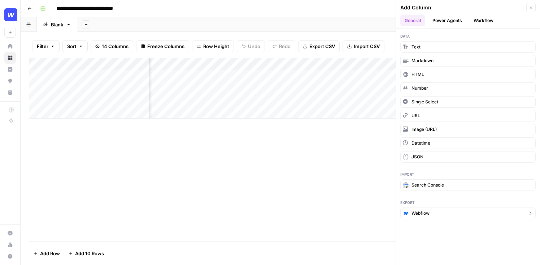
click at [428, 211] on span "Webflow" at bounding box center [421, 213] width 18 height 7
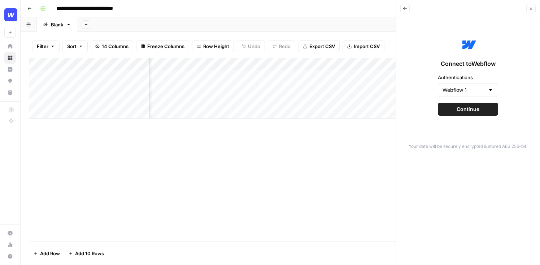
click at [460, 112] on span "Continue" at bounding box center [468, 108] width 23 height 7
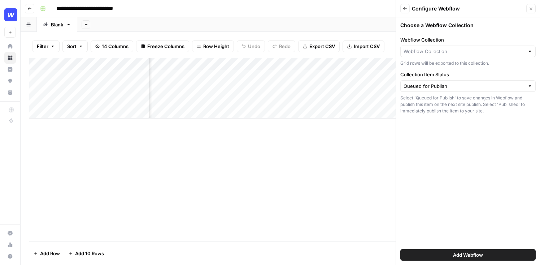
click at [458, 253] on span "Add Webflow" at bounding box center [468, 254] width 30 height 7
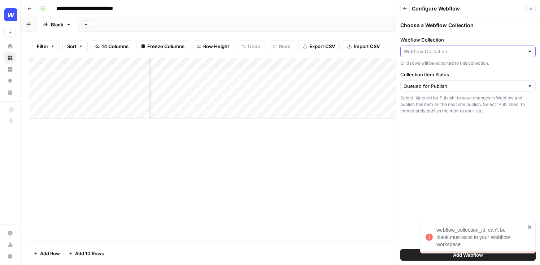
click at [482, 49] on input "Webflow Collection" at bounding box center [464, 51] width 121 height 7
click at [462, 208] on div "Choose a Webflow Collection Webflow Collection Grid rows will be exported to th…" at bounding box center [468, 140] width 144 height 247
click at [531, 10] on icon "button" at bounding box center [531, 9] width 4 height 4
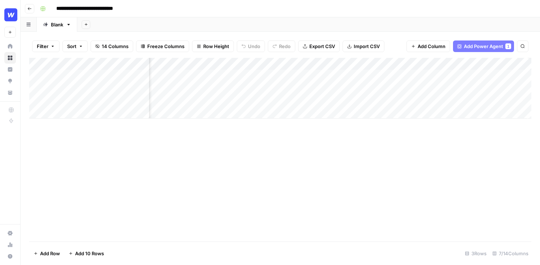
scroll to position [0, 128]
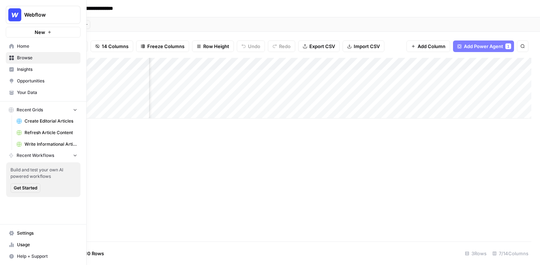
click at [28, 70] on span "Insights" at bounding box center [47, 69] width 60 height 7
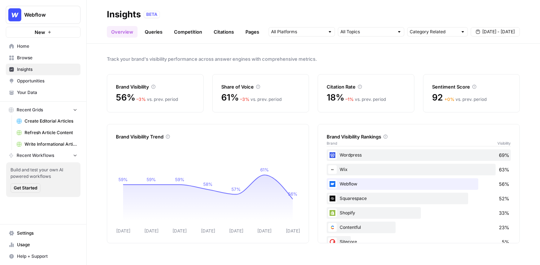
click at [153, 31] on link "Queries" at bounding box center [153, 32] width 26 height 12
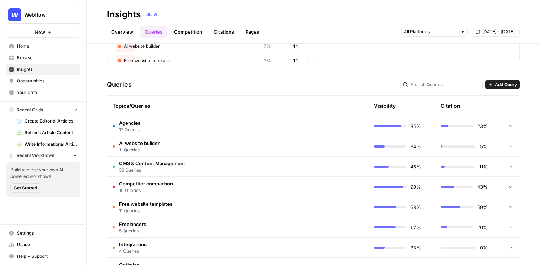
scroll to position [114, 0]
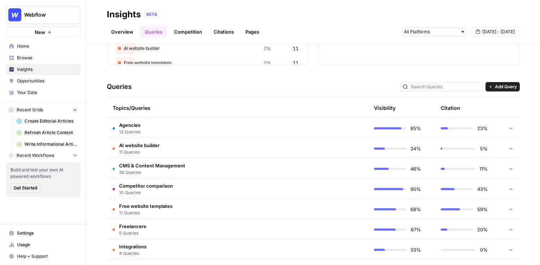
click at [195, 132] on td "Agencies 12 Queries" at bounding box center [203, 128] width 193 height 20
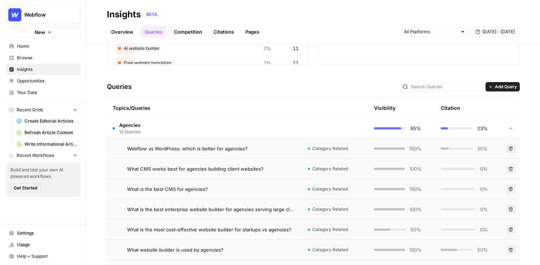
click at [242, 149] on span "Webflow vs WordPress: which is better for agencies?" at bounding box center [187, 148] width 121 height 7
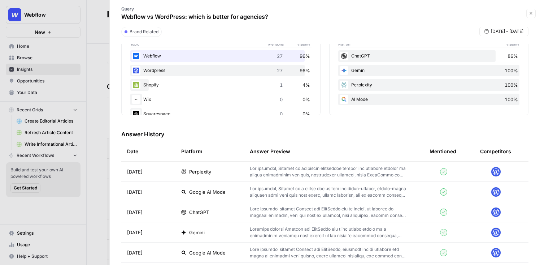
scroll to position [135, 0]
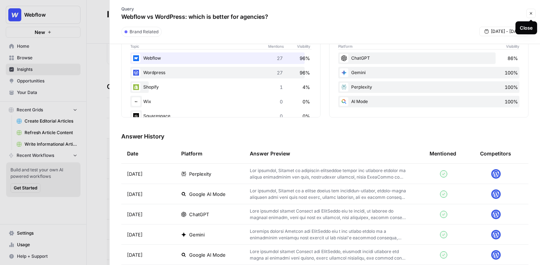
click at [529, 12] on icon "button" at bounding box center [531, 13] width 4 height 4
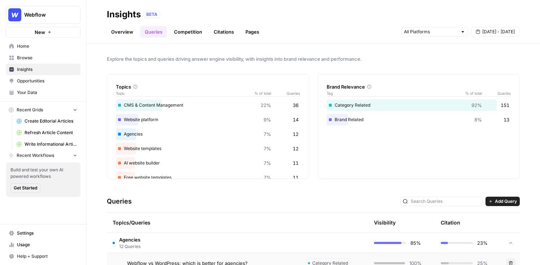
click at [185, 31] on link "Competition" at bounding box center [188, 32] width 37 height 12
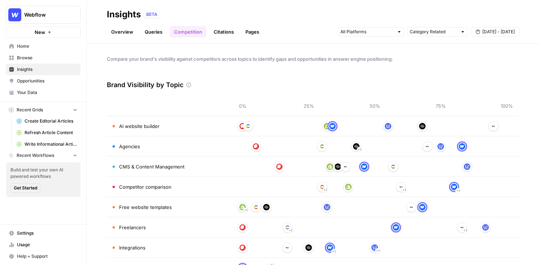
click at [118, 30] on link "Overview" at bounding box center [122, 32] width 31 height 12
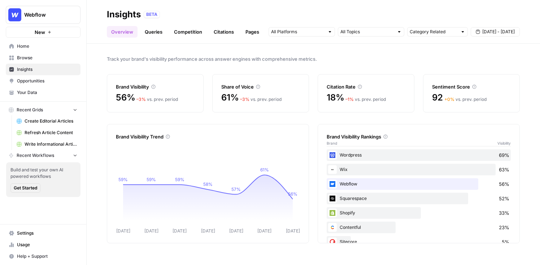
click at [35, 80] on span "Opportunities" at bounding box center [47, 81] width 60 height 7
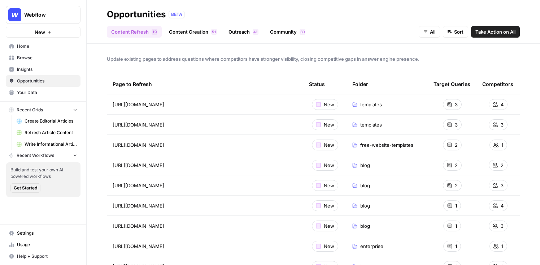
click at [197, 33] on link "Content Creation 1 5" at bounding box center [193, 32] width 57 height 12
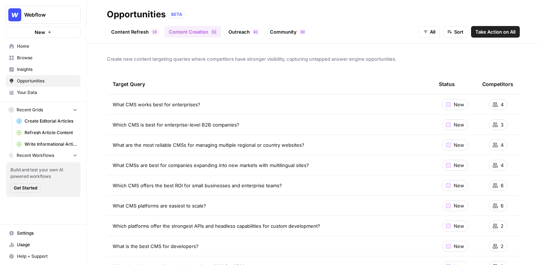
drag, startPoint x: 424, startPoint y: 61, endPoint x: 100, endPoint y: 56, distance: 324.4
click at [100, 56] on div "Create new content targeting queries where competitors have stronger visibility…" at bounding box center [314, 154] width 454 height 221
click at [157, 58] on span "Create new content targeting queries where competitors have stronger visibility…" at bounding box center [313, 58] width 413 height 7
drag, startPoint x: 412, startPoint y: 57, endPoint x: 127, endPoint y: 53, distance: 284.6
click at [127, 53] on div "Create new content targeting queries where competitors have stronger visibility…" at bounding box center [314, 154] width 454 height 221
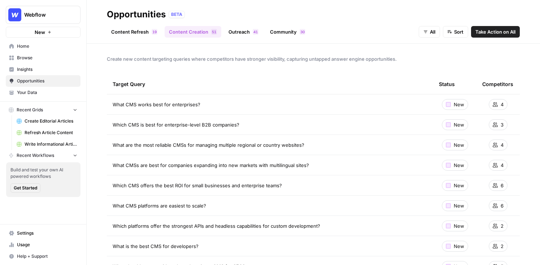
click at [303, 51] on div "Create new content targeting queries where competitors have stronger visibility…" at bounding box center [314, 154] width 454 height 221
click at [378, 53] on div "Create new content targeting queries where competitors have stronger visibility…" at bounding box center [314, 154] width 454 height 221
click at [247, 33] on link "Outreach 1 4" at bounding box center [243, 32] width 39 height 12
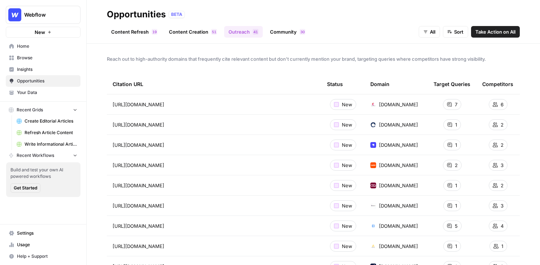
click at [295, 32] on link "Community 0 3" at bounding box center [288, 32] width 44 height 12
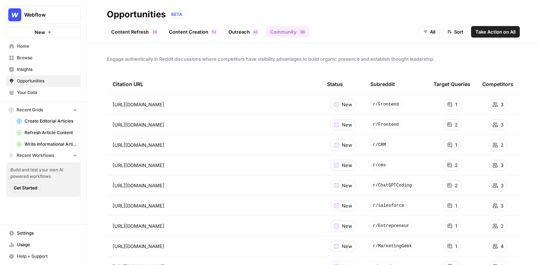
click at [501, 32] on span "Take Action on All" at bounding box center [496, 31] width 40 height 7
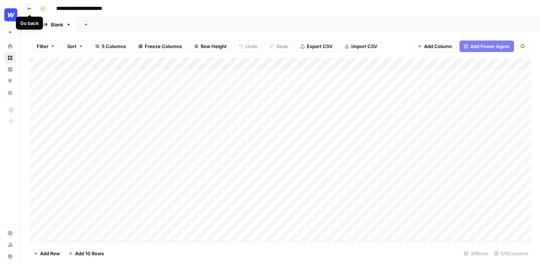
click at [29, 7] on icon "button" at bounding box center [29, 9] width 4 height 4
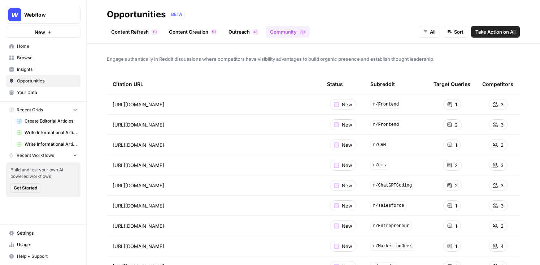
click at [131, 33] on link "Content Refresh 9 1" at bounding box center [134, 32] width 55 height 12
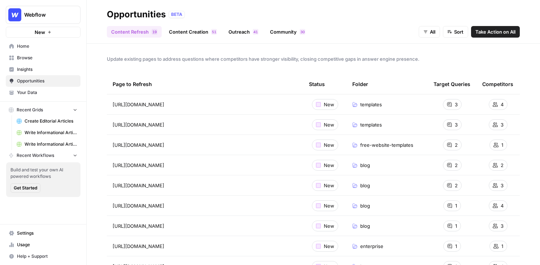
click at [195, 35] on link "Content Creation 1 5" at bounding box center [193, 32] width 57 height 12
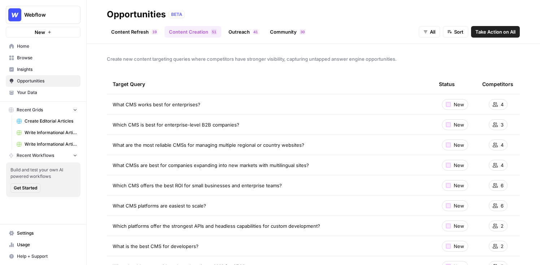
click at [502, 31] on span "Take Action on All" at bounding box center [496, 31] width 40 height 7
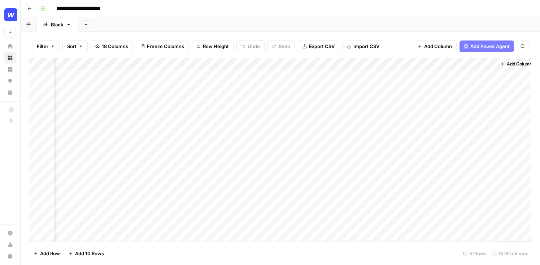
scroll to position [0, 344]
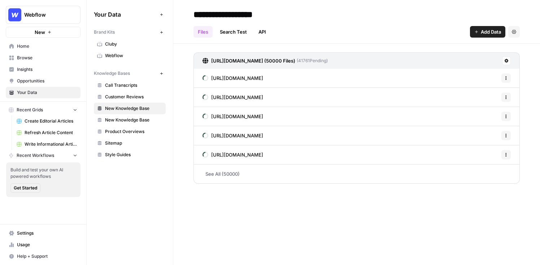
click at [40, 94] on span "Your Data" at bounding box center [47, 92] width 60 height 7
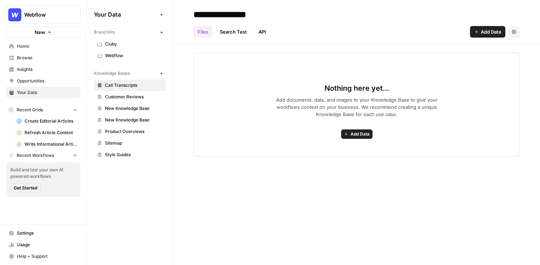
click at [132, 56] on span "Webflow" at bounding box center [133, 55] width 57 height 7
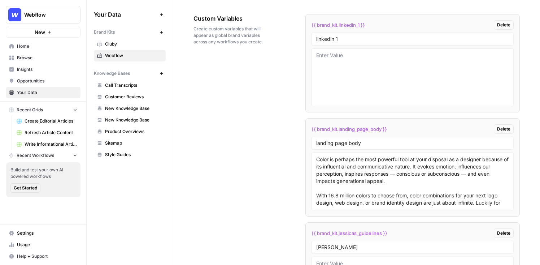
scroll to position [1196, 0]
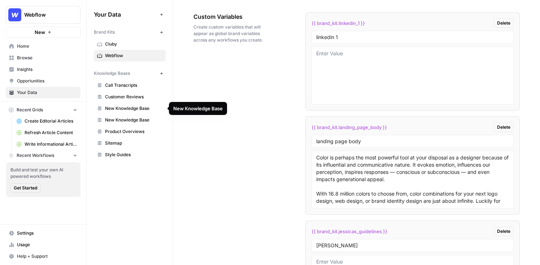
click at [133, 110] on span "New Knowledge Base" at bounding box center [133, 108] width 57 height 7
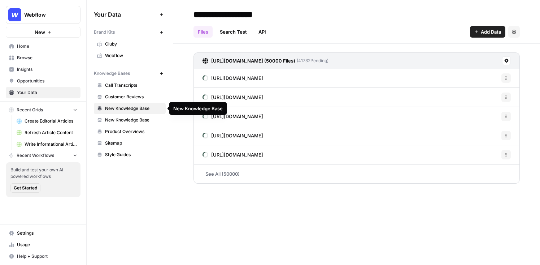
click at [136, 108] on span "New Knowledge Base" at bounding box center [133, 108] width 57 height 7
click at [360, 22] on div "Files Search Test API Add Data Settings" at bounding box center [357, 28] width 327 height 17
drag, startPoint x: 296, startPoint y: 34, endPoint x: 190, endPoint y: 9, distance: 109.2
click at [190, 9] on header "**********" at bounding box center [356, 22] width 367 height 44
click at [310, 15] on div "**********" at bounding box center [357, 15] width 327 height 12
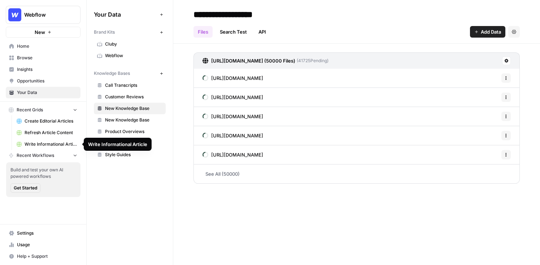
click at [49, 143] on span "Write Informational Article" at bounding box center [51, 144] width 53 height 7
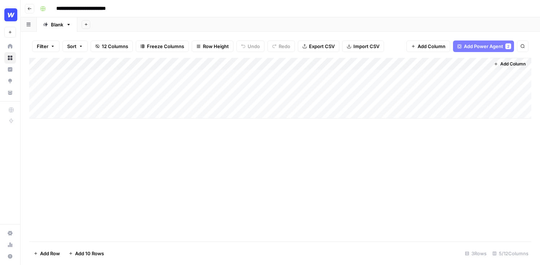
click at [204, 46] on span "Row Height" at bounding box center [216, 46] width 26 height 7
click at [207, 78] on span "Medium" at bounding box center [231, 81] width 52 height 7
click at [96, 130] on div "Add Column" at bounding box center [280, 98] width 502 height 80
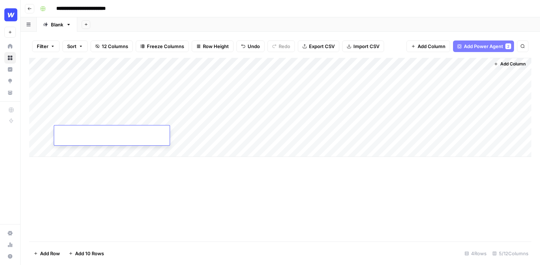
click at [96, 133] on textarea at bounding box center [112, 132] width 116 height 10
click at [208, 211] on div "Add Column" at bounding box center [280, 149] width 502 height 183
click at [204, 113] on div "Add Column" at bounding box center [280, 107] width 502 height 99
click at [249, 94] on div "Add Column" at bounding box center [280, 107] width 502 height 99
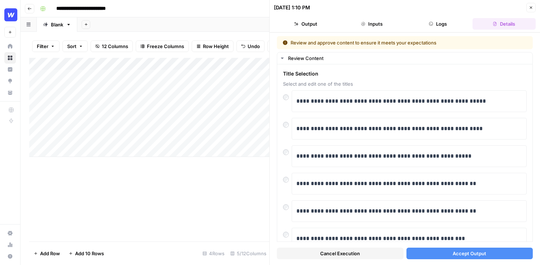
click at [466, 253] on span "Accept Output" at bounding box center [470, 253] width 34 height 7
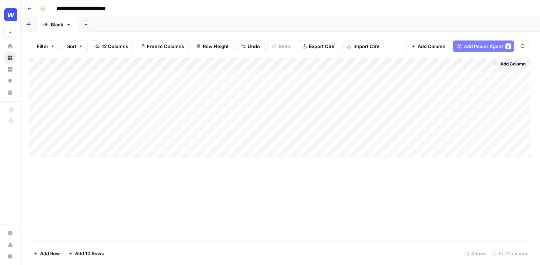
click at [276, 77] on div "Add Column" at bounding box center [280, 107] width 502 height 99
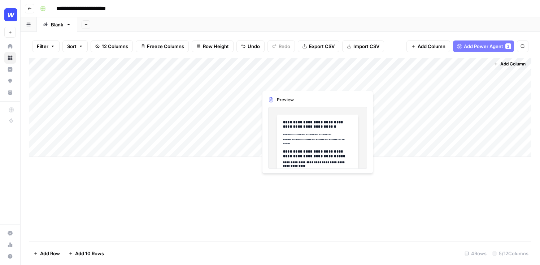
click at [291, 82] on div "Add Column" at bounding box center [280, 107] width 502 height 99
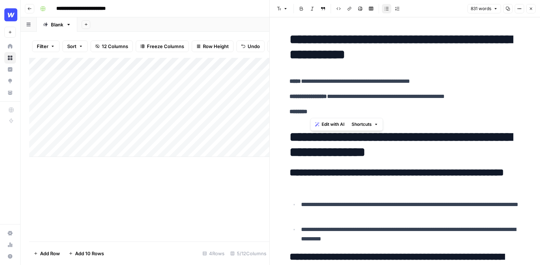
drag, startPoint x: 360, startPoint y: 111, endPoint x: 317, endPoint y: 84, distance: 50.7
click at [531, 9] on icon "button" at bounding box center [531, 9] width 4 height 4
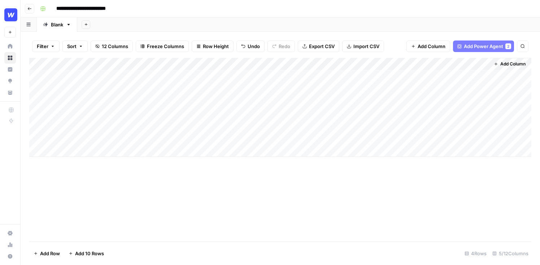
click at [241, 65] on div "Add Column" at bounding box center [280, 107] width 502 height 99
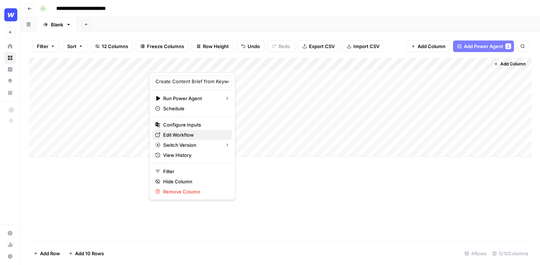
click at [171, 137] on span "Edit Workflow" at bounding box center [194, 134] width 63 height 7
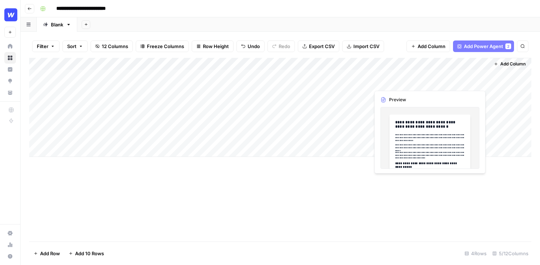
click at [452, 76] on div "Add Column" at bounding box center [280, 107] width 502 height 99
click at [459, 76] on div "Add Column" at bounding box center [280, 107] width 502 height 99
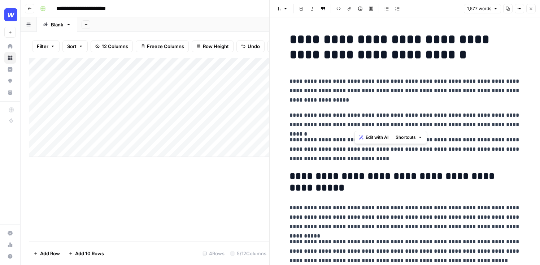
drag, startPoint x: 370, startPoint y: 128, endPoint x: 355, endPoint y: 113, distance: 21.2
click at [355, 113] on p "**********" at bounding box center [405, 120] width 231 height 19
click at [224, 189] on div "Add Column" at bounding box center [149, 149] width 240 height 183
click at [533, 9] on icon "button" at bounding box center [531, 9] width 4 height 4
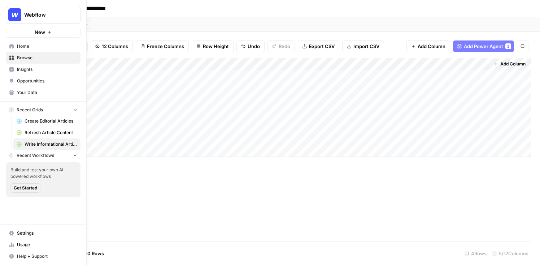
click at [49, 69] on span "Insights" at bounding box center [47, 69] width 60 height 7
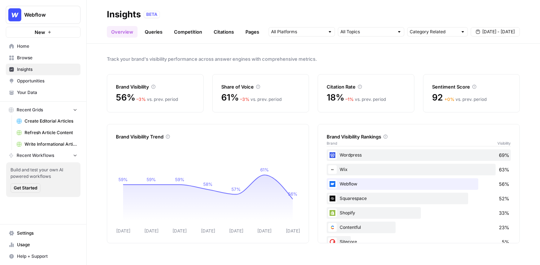
click at [329, 61] on span "Track your brand's visibility performance across answer engines with comprehens…" at bounding box center [313, 58] width 413 height 7
drag, startPoint x: 344, startPoint y: 61, endPoint x: 128, endPoint y: 56, distance: 216.4
click at [128, 56] on span "Track your brand's visibility performance across answer engines with comprehens…" at bounding box center [313, 58] width 413 height 7
click at [313, 52] on div "Track your brand's visibility performance across answer engines with comprehens…" at bounding box center [314, 154] width 454 height 221
drag, startPoint x: 342, startPoint y: 61, endPoint x: 122, endPoint y: 48, distance: 220.7
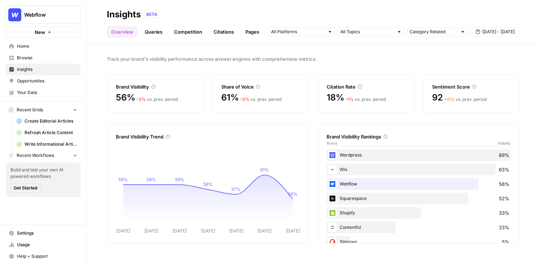
click at [122, 48] on div "Track your brand's visibility performance across answer engines with comprehens…" at bounding box center [314, 154] width 454 height 221
click at [287, 72] on div "Track your brand's visibility performance across answer engines with comprehens…" at bounding box center [314, 154] width 454 height 221
click at [421, 60] on span "Track your brand's visibility performance across answer engines with comprehens…" at bounding box center [313, 58] width 413 height 7
drag, startPoint x: 326, startPoint y: 60, endPoint x: 107, endPoint y: 55, distance: 218.9
click at [107, 55] on span "Track your brand's visibility performance across answer engines with comprehens…" at bounding box center [313, 58] width 413 height 7
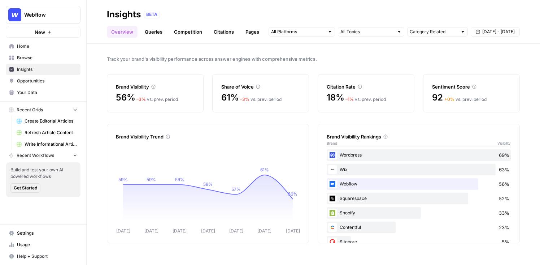
click at [155, 34] on link "Queries" at bounding box center [153, 32] width 26 height 12
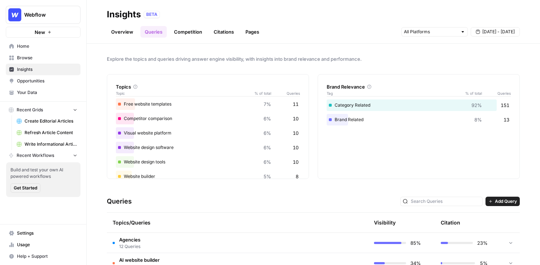
scroll to position [64, 0]
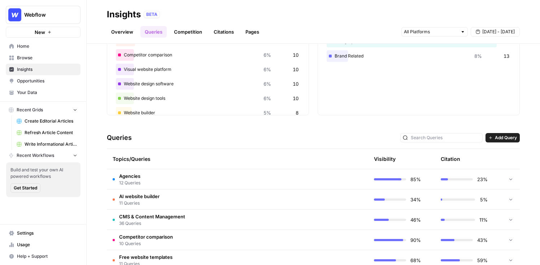
click at [269, 181] on td "Agencies 12 Queries" at bounding box center [203, 179] width 193 height 20
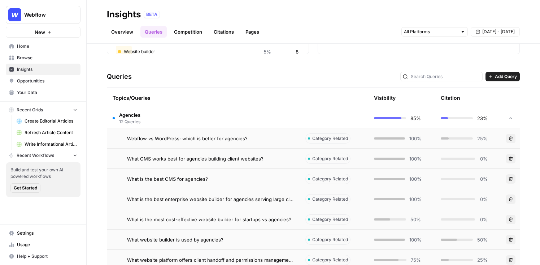
scroll to position [131, 0]
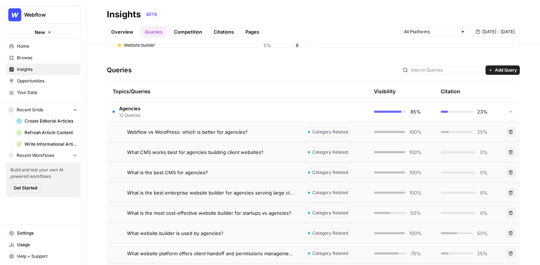
click at [264, 128] on div "Webflow vs WordPress: which is better for agencies?" at bounding box center [210, 131] width 167 height 7
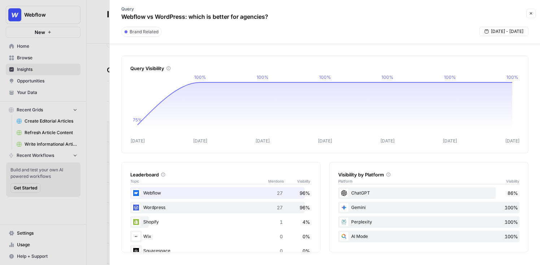
click at [534, 14] on button "Close" at bounding box center [531, 13] width 9 height 9
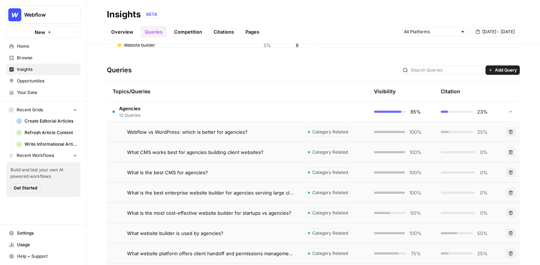
click at [201, 35] on link "Competition" at bounding box center [188, 32] width 37 height 12
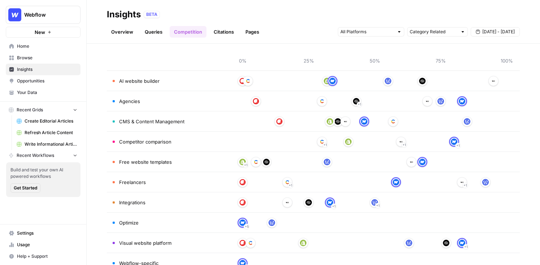
scroll to position [39, 0]
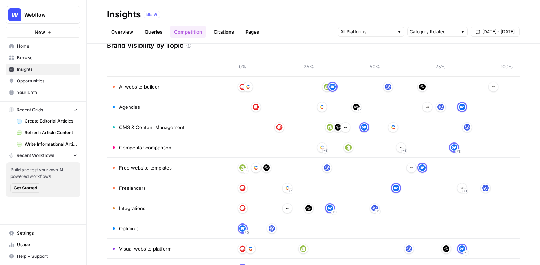
click at [130, 28] on link "Overview" at bounding box center [122, 32] width 31 height 12
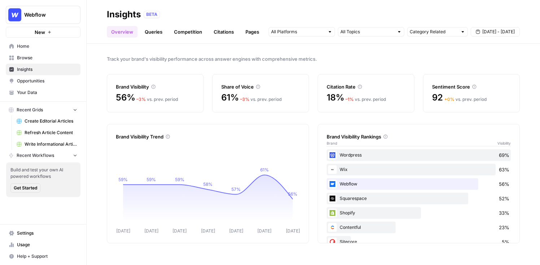
click at [34, 81] on span "Opportunities" at bounding box center [47, 81] width 60 height 7
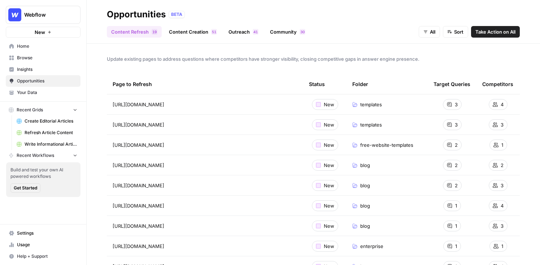
click at [187, 29] on link "Content Creation 1 5" at bounding box center [193, 32] width 57 height 12
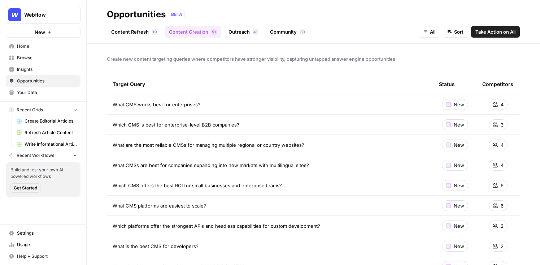
click at [130, 29] on link "Content Refresh 9 1" at bounding box center [134, 32] width 55 height 12
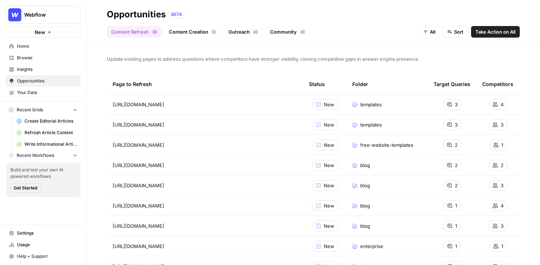
click at [493, 29] on span "Take Action on All" at bounding box center [496, 31] width 40 height 7
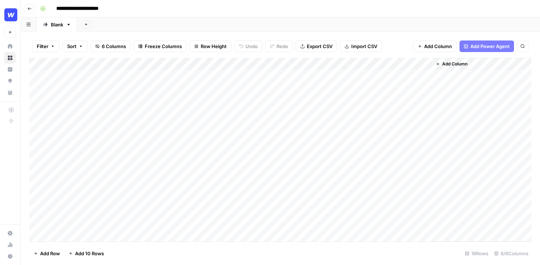
click at [295, 64] on div "Add Column" at bounding box center [280, 149] width 502 height 183
click at [302, 79] on span "All Rows" at bounding box center [321, 80] width 46 height 7
click at [243, 100] on div "Add Column" at bounding box center [280, 149] width 502 height 183
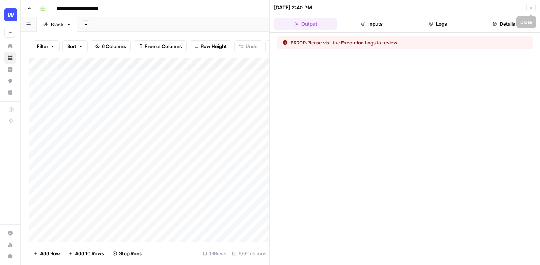
click at [533, 6] on icon "button" at bounding box center [531, 7] width 4 height 4
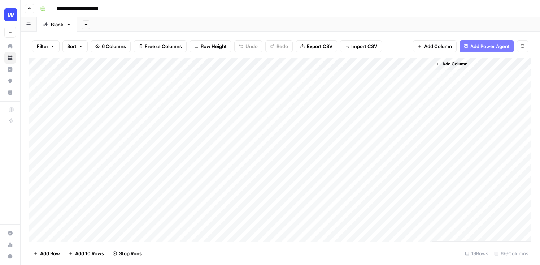
click at [286, 101] on div "Add Column" at bounding box center [280, 149] width 502 height 183
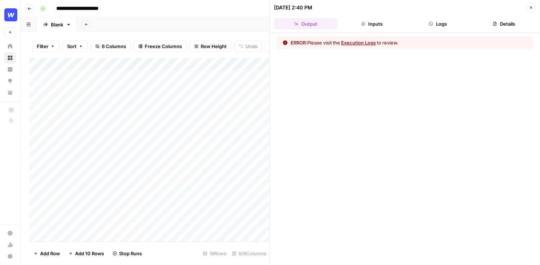
click at [353, 41] on button "Execution Logs" at bounding box center [358, 42] width 35 height 7
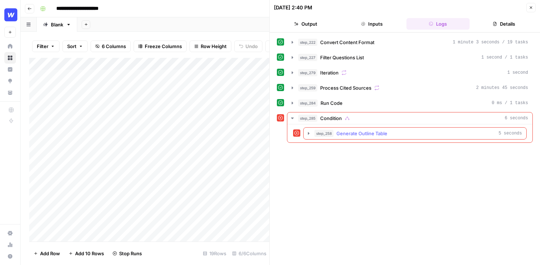
click at [351, 134] on span "Generate Outline Table" at bounding box center [362, 133] width 51 height 7
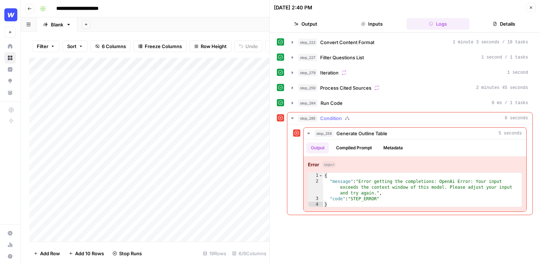
click at [356, 118] on div "step_285 Condition 6 seconds" at bounding box center [413, 117] width 230 height 7
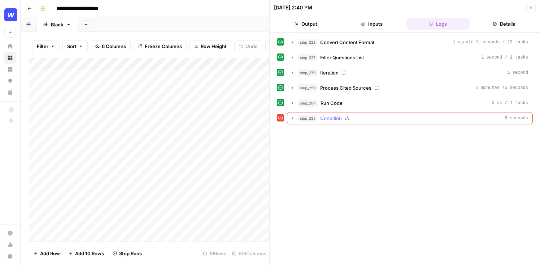
click at [354, 118] on div "step_285 Condition 6 seconds" at bounding box center [413, 117] width 230 height 7
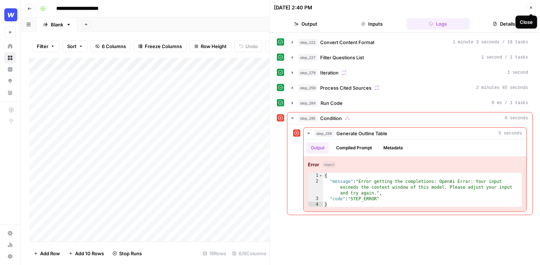
click at [534, 9] on button "Close" at bounding box center [531, 7] width 9 height 9
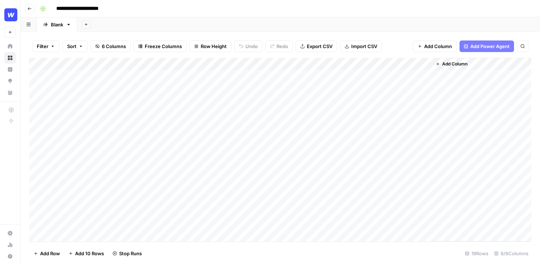
click at [136, 100] on div "Add Column" at bounding box center [280, 149] width 502 height 183
click at [140, 100] on input "**********" at bounding box center [167, 102] width 116 height 9
click at [232, 101] on div "Add Column" at bounding box center [280, 149] width 502 height 183
click at [165, 99] on div "Add Column" at bounding box center [280, 149] width 502 height 183
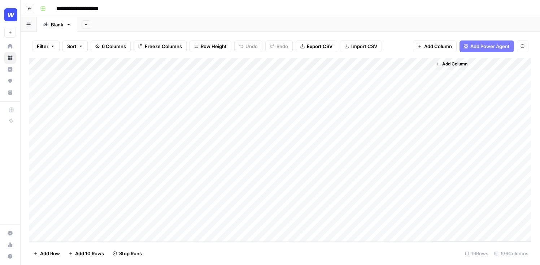
click at [26, 4] on button "Go back" at bounding box center [29, 8] width 9 height 9
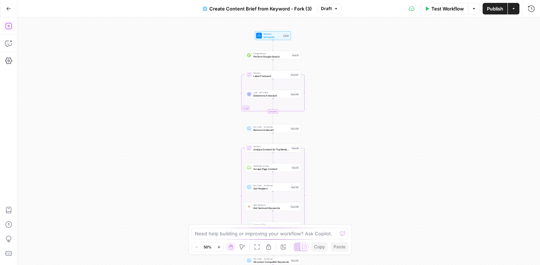
click at [9, 25] on icon "button" at bounding box center [8, 25] width 7 height 7
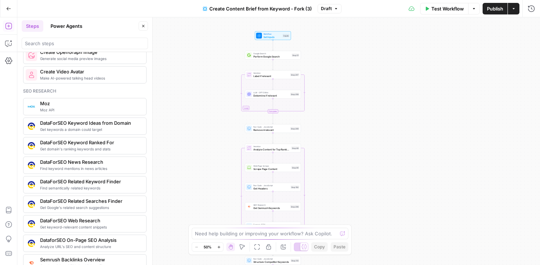
scroll to position [686, 0]
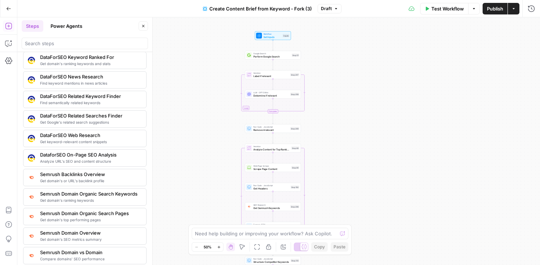
click at [145, 25] on icon "button" at bounding box center [143, 26] width 4 height 4
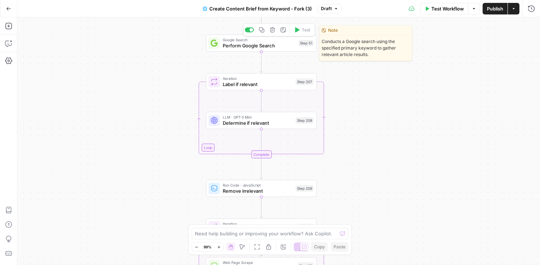
click at [269, 46] on span "Perform Google Search" at bounding box center [259, 45] width 73 height 7
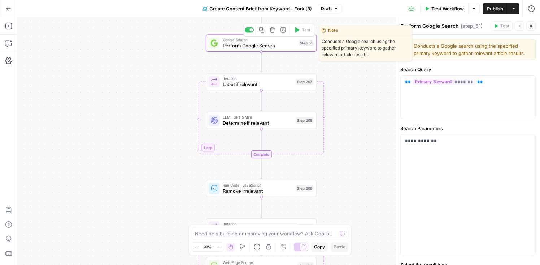
click at [267, 44] on span "Perform Google Search" at bounding box center [259, 45] width 73 height 7
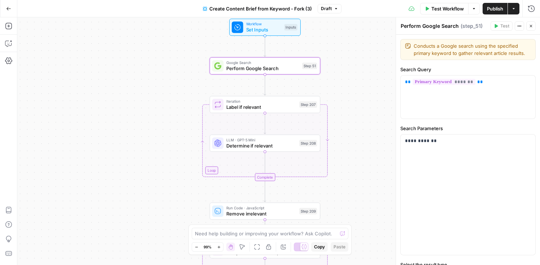
click at [260, 30] on span "Set Inputs" at bounding box center [263, 29] width 35 height 7
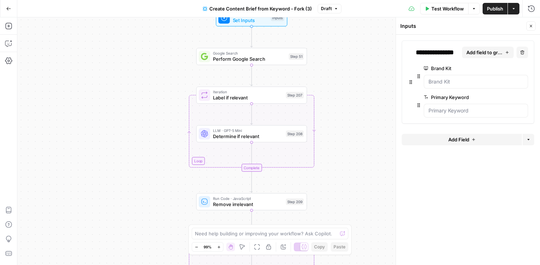
drag, startPoint x: 354, startPoint y: 90, endPoint x: 340, endPoint y: 80, distance: 16.3
click at [340, 80] on div "Workflow Set Inputs Inputs Google Search Perform Google Search Step 51 Loop Ite…" at bounding box center [278, 140] width 523 height 247
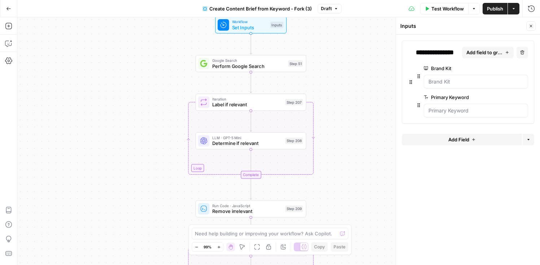
click at [256, 101] on span "Label if relevant" at bounding box center [247, 104] width 70 height 7
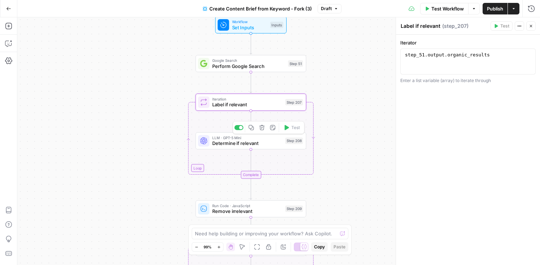
click at [254, 146] on span "Determine if relevant" at bounding box center [247, 143] width 70 height 7
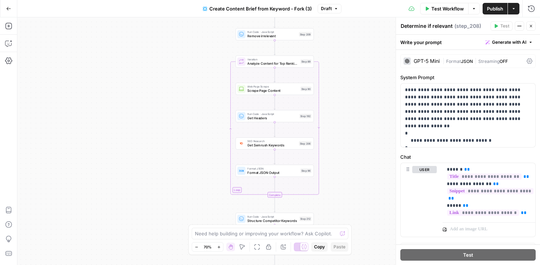
drag, startPoint x: 357, startPoint y: 111, endPoint x: 332, endPoint y: 111, distance: 24.9
click at [332, 111] on div "Workflow Set Inputs Inputs Google Search Perform Google Search Step 51 Loop Ite…" at bounding box center [278, 140] width 523 height 247
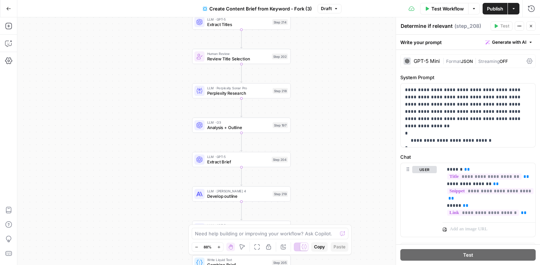
drag, startPoint x: 331, startPoint y: 184, endPoint x: 329, endPoint y: 99, distance: 85.6
click at [329, 98] on div "Workflow Set Inputs Inputs Google Search Perform Google Search Step 51 Loop Ite…" at bounding box center [278, 140] width 523 height 247
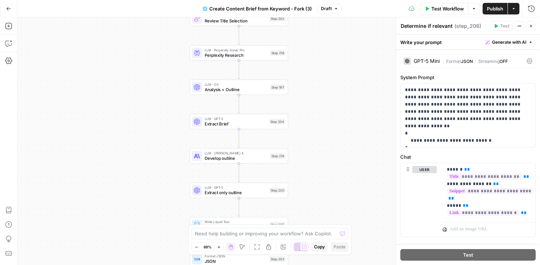
drag, startPoint x: 329, startPoint y: 100, endPoint x: 326, endPoint y: 68, distance: 31.6
click at [326, 68] on div "Workflow Set Inputs Inputs Google Search Perform Google Search Step 51 Loop Ite…" at bounding box center [278, 140] width 523 height 247
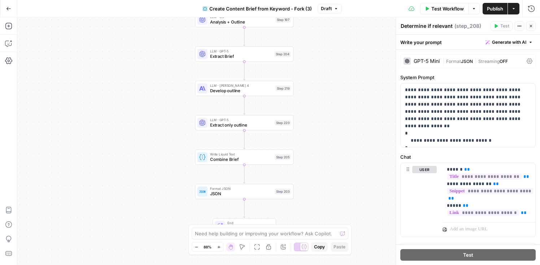
drag, startPoint x: 338, startPoint y: 96, endPoint x: 344, endPoint y: 25, distance: 71.1
click at [344, 25] on div "Workflow Set Inputs Inputs Google Search Perform Google Search Step 51 Loop Ite…" at bounding box center [278, 140] width 523 height 247
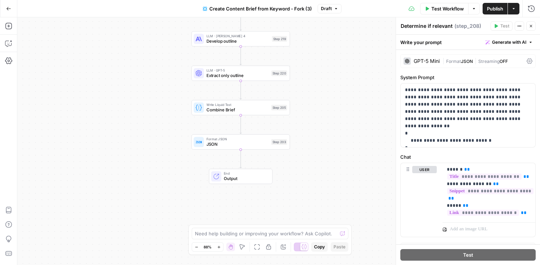
drag, startPoint x: 345, startPoint y: 170, endPoint x: 342, endPoint y: 118, distance: 51.8
click at [342, 118] on div "Workflow Set Inputs Inputs Google Search Perform Google Search Step 51 Loop Ite…" at bounding box center [278, 140] width 523 height 247
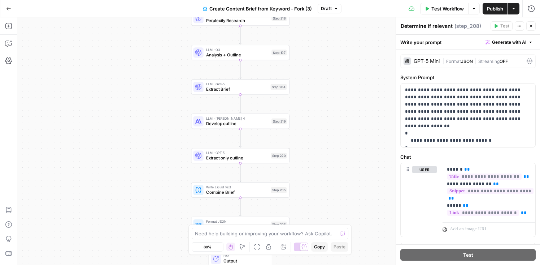
drag, startPoint x: 347, startPoint y: 66, endPoint x: 347, endPoint y: 151, distance: 84.5
click at [347, 151] on div "Workflow Set Inputs Inputs Google Search Perform Google Search Step 51 Loop Ite…" at bounding box center [278, 140] width 523 height 247
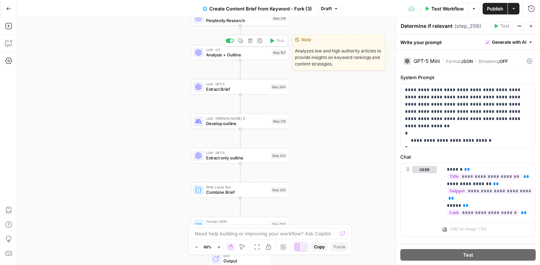
click at [224, 57] on span "Analysis + Outline" at bounding box center [237, 55] width 63 height 7
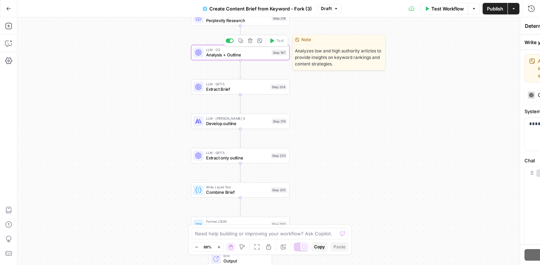
type textarea "Analysis + Outline"
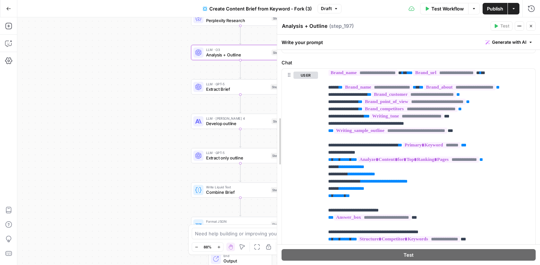
scroll to position [76, 0]
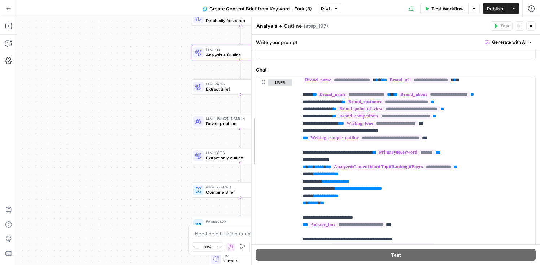
drag, startPoint x: 395, startPoint y: 161, endPoint x: 239, endPoint y: 151, distance: 157.1
click at [238, 151] on body "Webflow New Home Browse Insights Opportunities Your Data Recent Grids Create Ed…" at bounding box center [270, 132] width 540 height 265
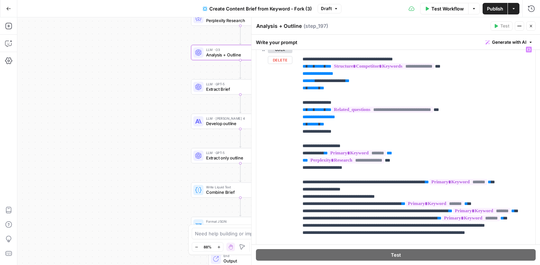
scroll to position [163, 0]
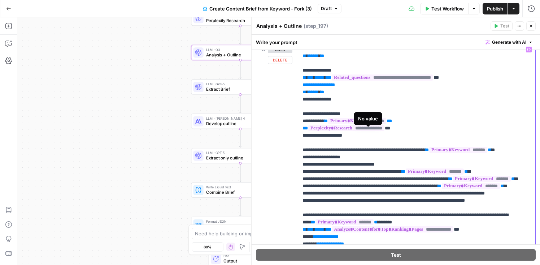
scroll to position [194, 0]
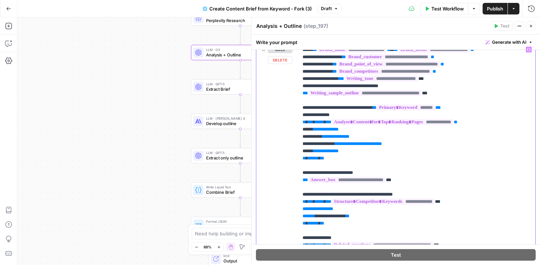
scroll to position [29, 0]
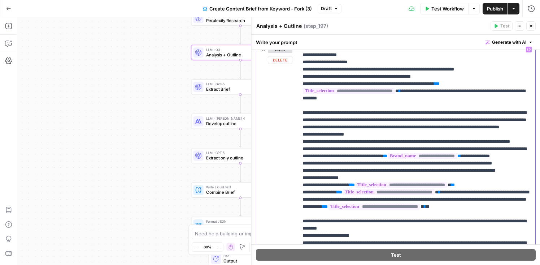
scroll to position [442, 0]
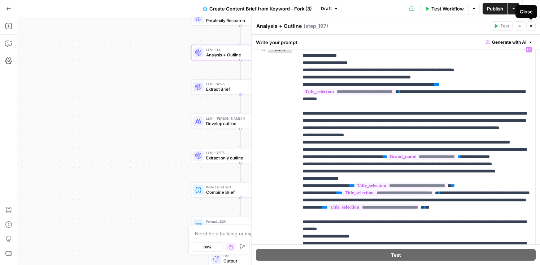
click at [530, 23] on button "Close" at bounding box center [531, 25] width 9 height 9
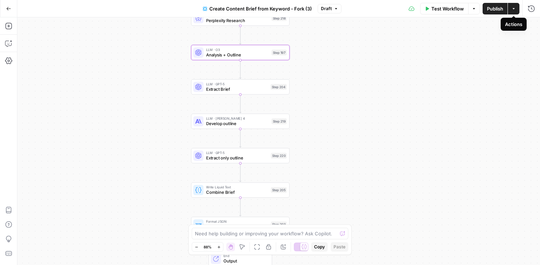
click at [515, 13] on button "Actions" at bounding box center [514, 9] width 12 height 12
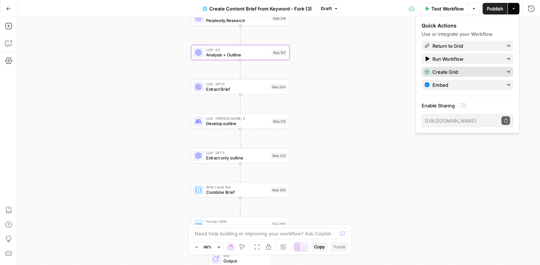
click at [467, 72] on span "Create Grid" at bounding box center [467, 71] width 68 height 7
